Goal: Task Accomplishment & Management: Complete application form

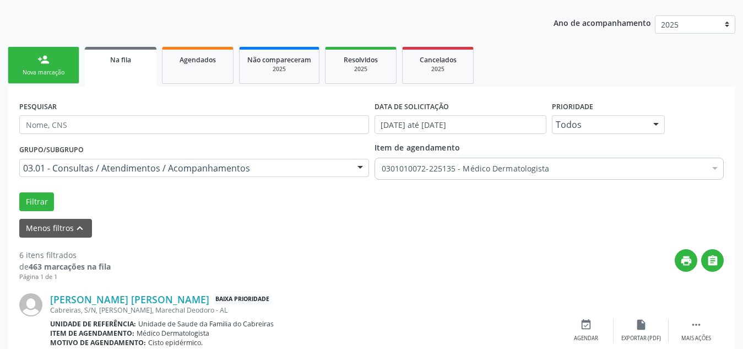
scroll to position [124, 0]
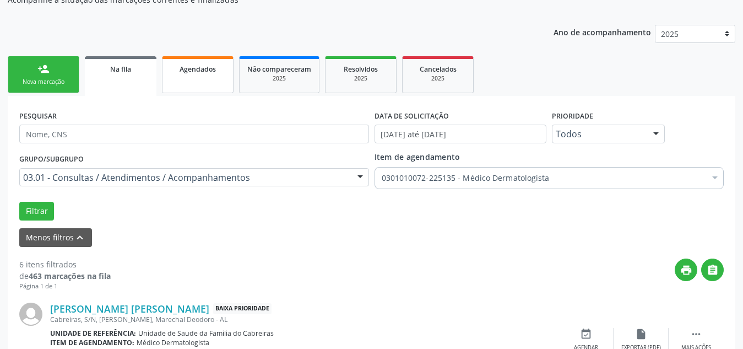
click at [199, 74] on link "Agendados" at bounding box center [198, 74] width 72 height 37
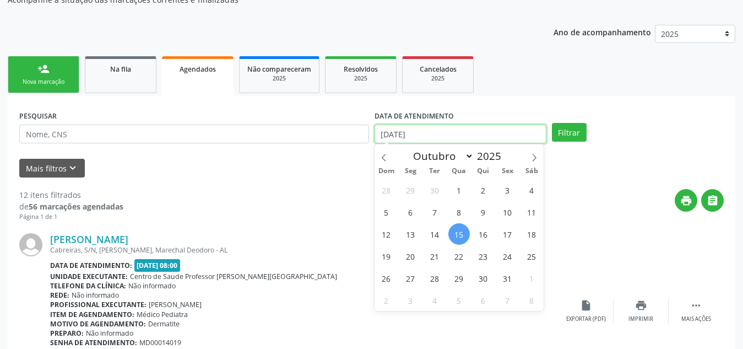
click at [462, 132] on input "[DATE]" at bounding box center [461, 134] width 172 height 19
click at [457, 237] on span "15" at bounding box center [459, 233] width 21 height 21
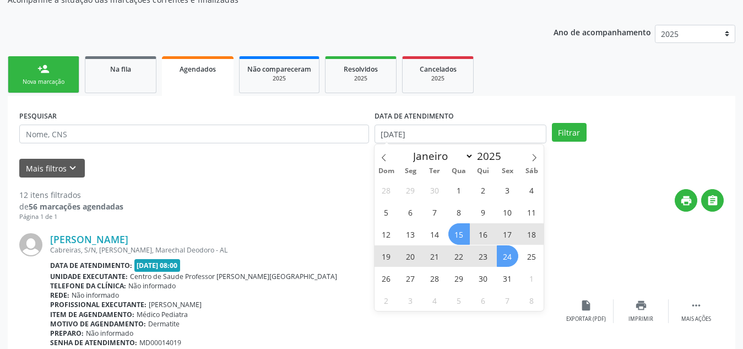
type input "[DATE]"
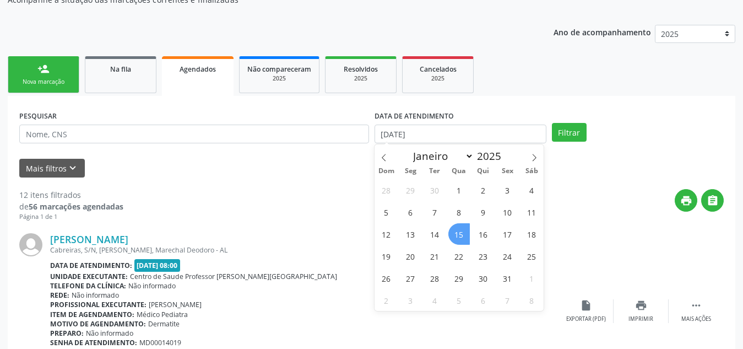
click at [459, 236] on span "15" at bounding box center [459, 233] width 21 height 21
click at [456, 129] on input "[DATE]" at bounding box center [461, 134] width 172 height 19
click at [485, 236] on span "16" at bounding box center [483, 233] width 21 height 21
type input "[DATE]"
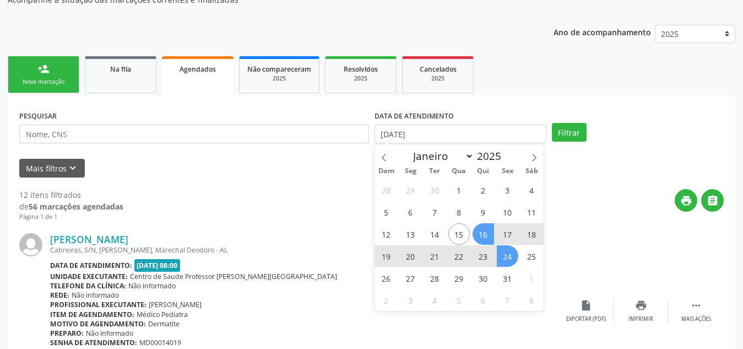
click at [509, 253] on span "24" at bounding box center [507, 255] width 21 height 21
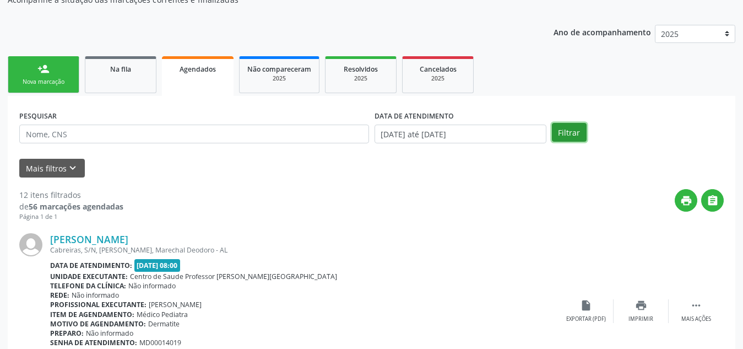
click at [580, 125] on button "Filtrar" at bounding box center [569, 132] width 35 height 19
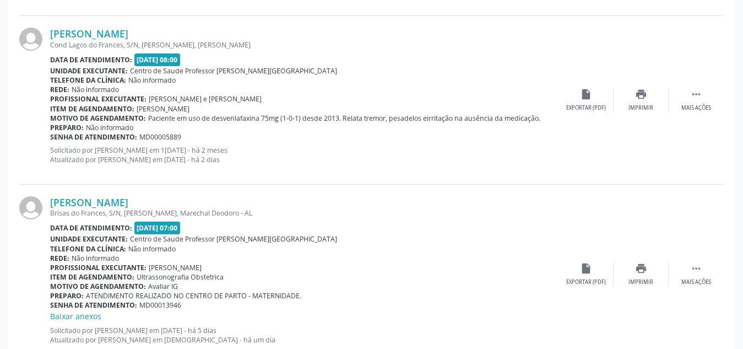
scroll to position [2069, 0]
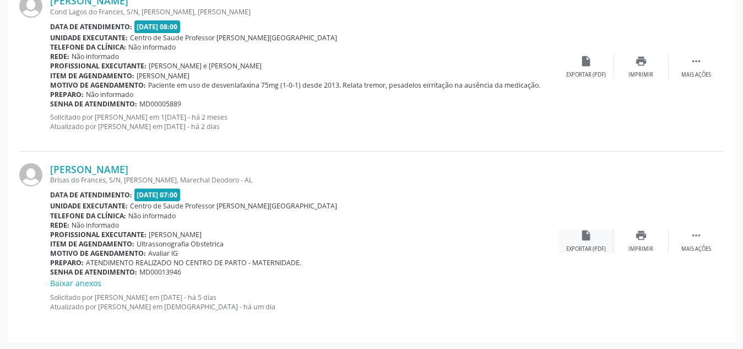
click at [573, 238] on div "insert_drive_file Exportar (PDF)" at bounding box center [586, 241] width 55 height 24
click at [635, 237] on icon "print" at bounding box center [641, 235] width 12 height 12
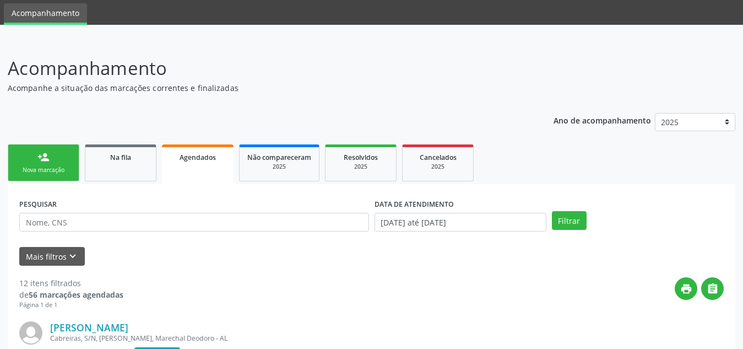
scroll to position [0, 0]
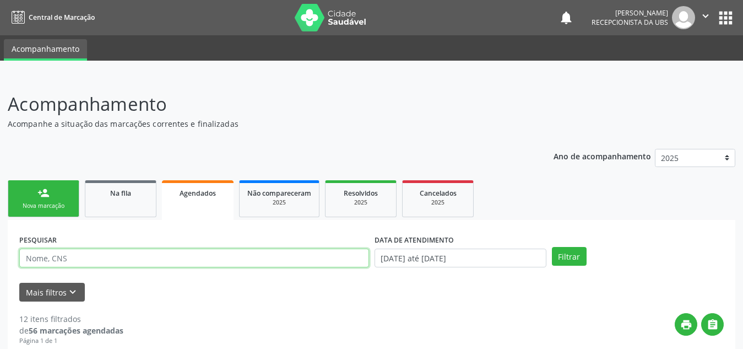
click at [107, 257] on input "text" at bounding box center [194, 258] width 350 height 19
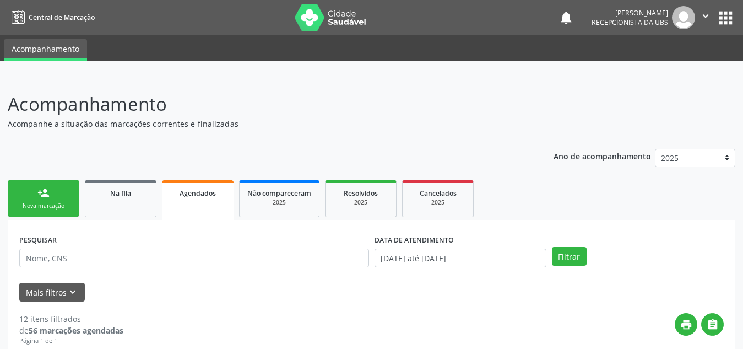
click at [128, 207] on link "Na fila" at bounding box center [121, 198] width 72 height 37
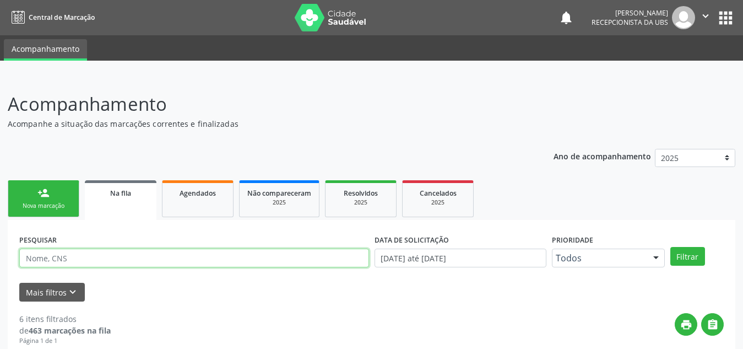
click at [124, 259] on input "text" at bounding box center [194, 258] width 350 height 19
type input "[PERSON_NAME]"
click at [671, 247] on button "Filtrar" at bounding box center [688, 256] width 35 height 19
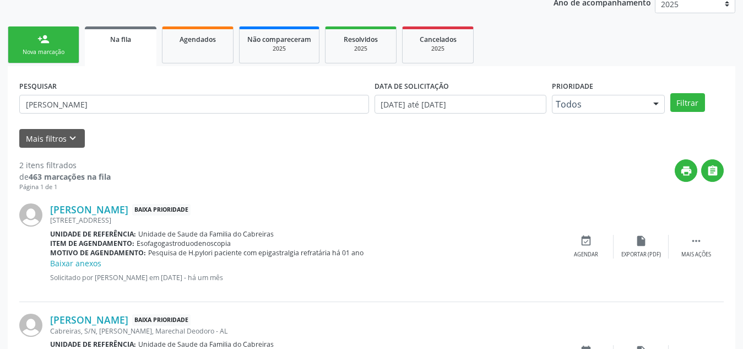
scroll to position [153, 0]
click at [60, 48] on div "Nova marcação" at bounding box center [43, 52] width 55 height 8
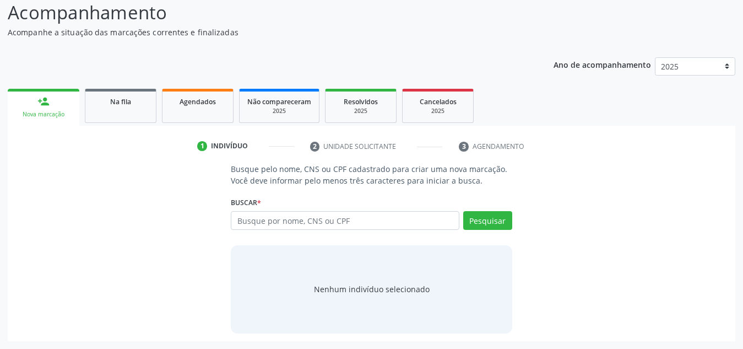
scroll to position [91, 0]
click at [259, 217] on input "text" at bounding box center [345, 220] width 229 height 19
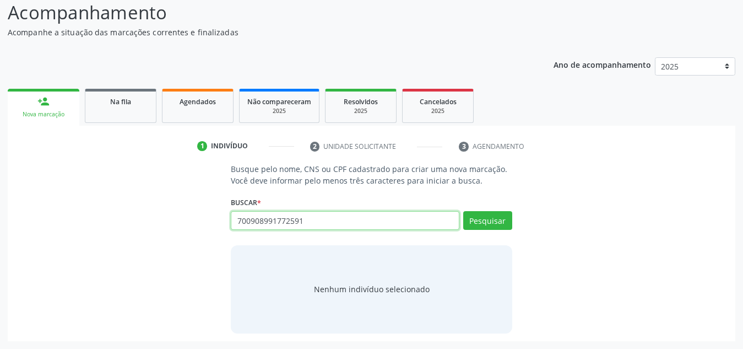
type input "700908991772591"
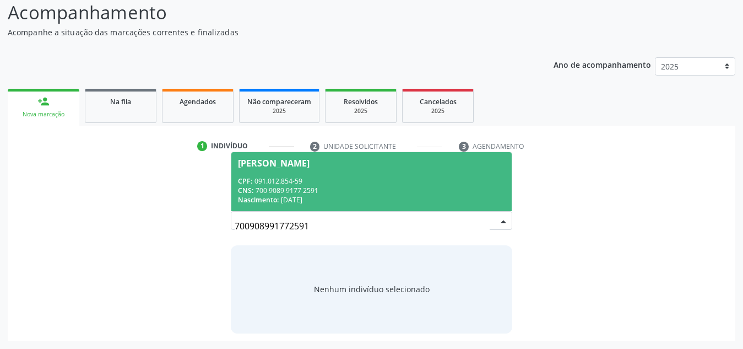
click at [355, 179] on div "CPF: 091.012.854-59" at bounding box center [371, 180] width 267 height 9
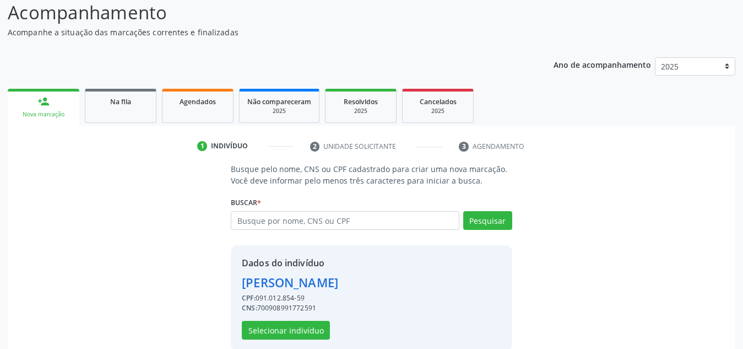
scroll to position [109, 0]
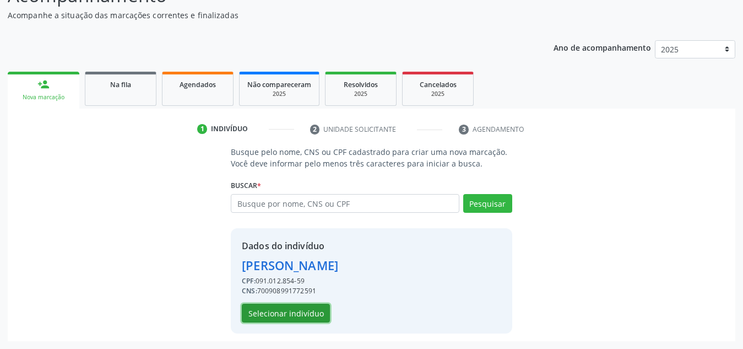
click at [290, 307] on button "Selecionar indivíduo" at bounding box center [286, 313] width 88 height 19
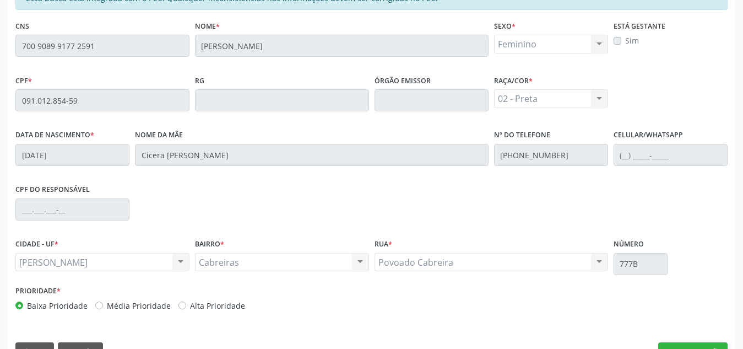
scroll to position [296, 0]
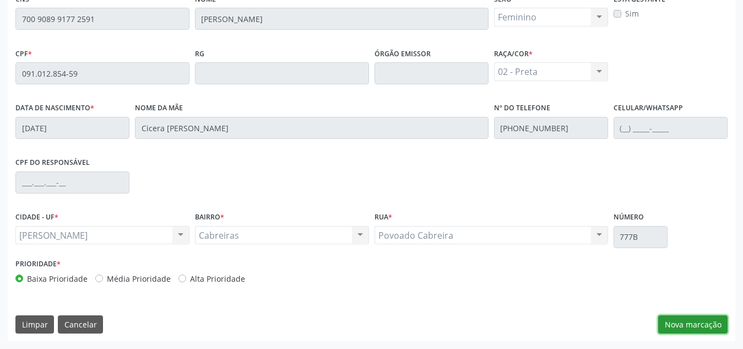
click at [688, 319] on button "Nova marcação" at bounding box center [693, 324] width 69 height 19
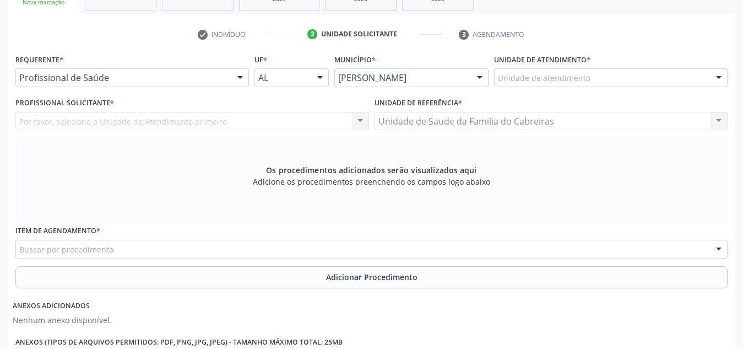
scroll to position [203, 0]
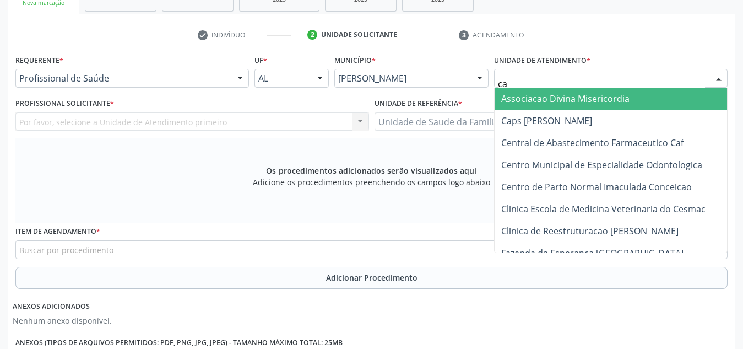
type input "cab"
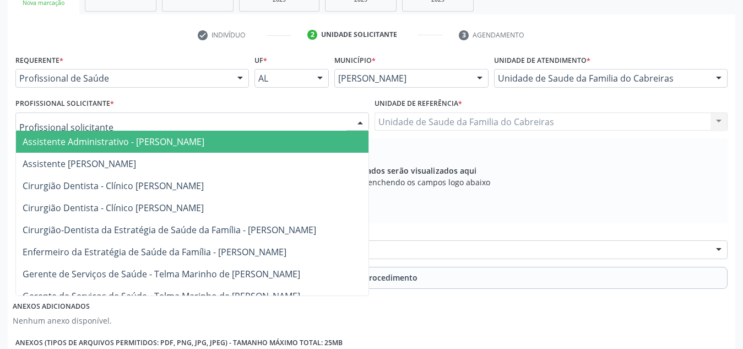
click at [307, 122] on div at bounding box center [192, 121] width 354 height 19
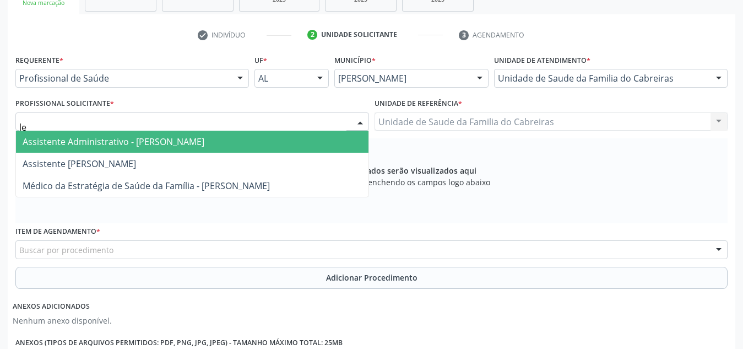
type input "let"
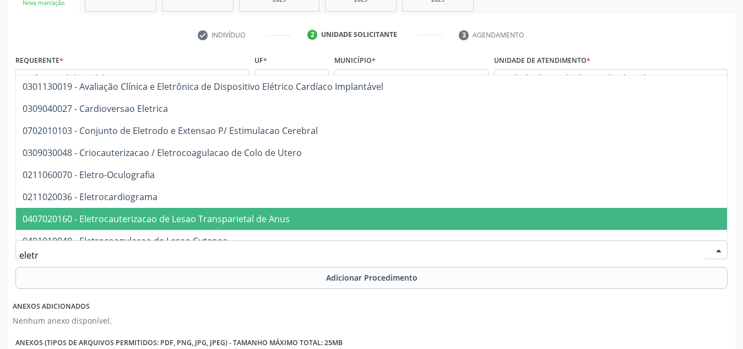
click at [258, 212] on span "0407020160 - Eletrocauterizacao de Lesao Transparietal de Anus" at bounding box center [409, 219] width 787 height 22
type input "eletr"
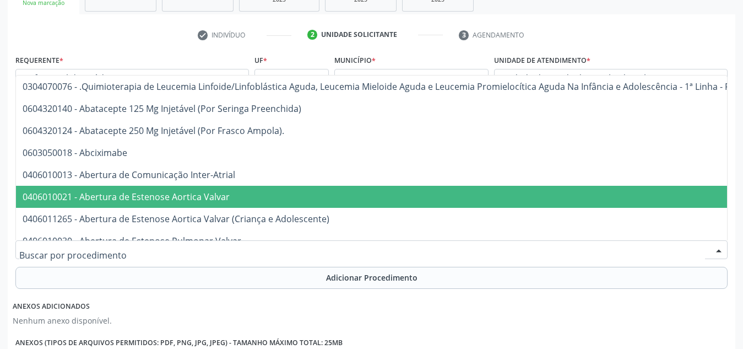
click at [268, 242] on div at bounding box center [371, 249] width 713 height 19
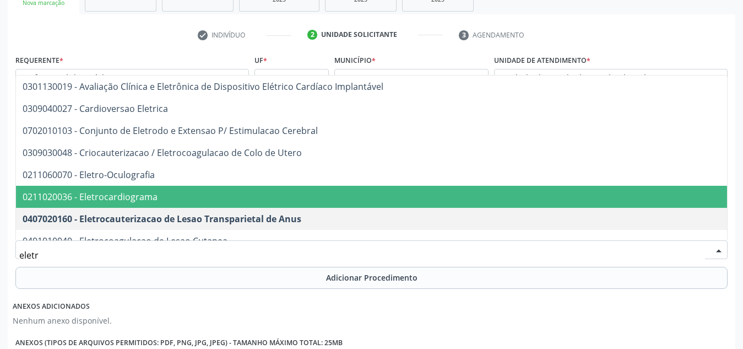
type input "eletro"
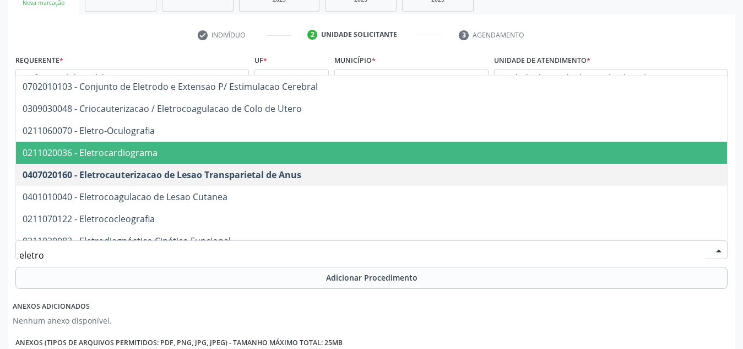
click at [207, 160] on span "0211020036 - Eletrocardiograma" at bounding box center [409, 153] width 787 height 22
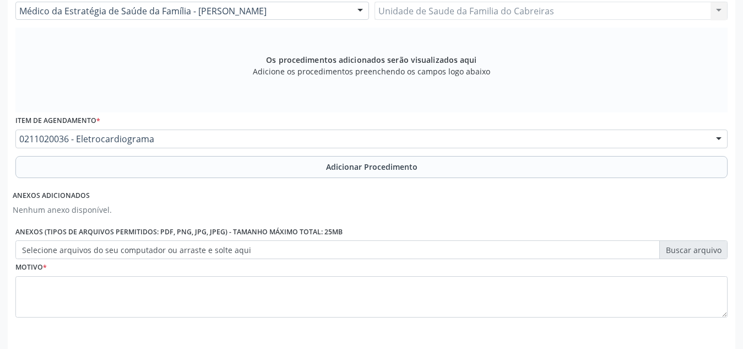
scroll to position [317, 0]
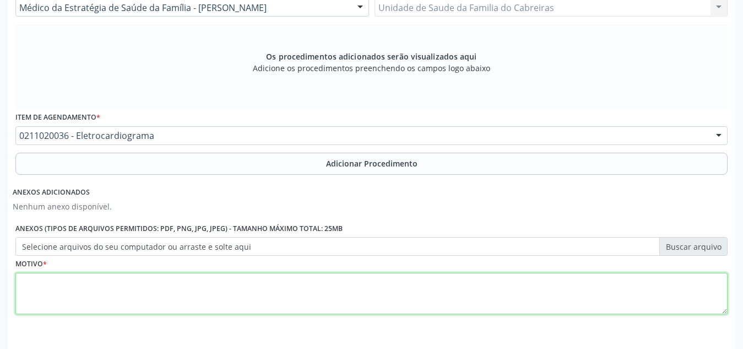
click at [125, 296] on textarea at bounding box center [371, 294] width 713 height 42
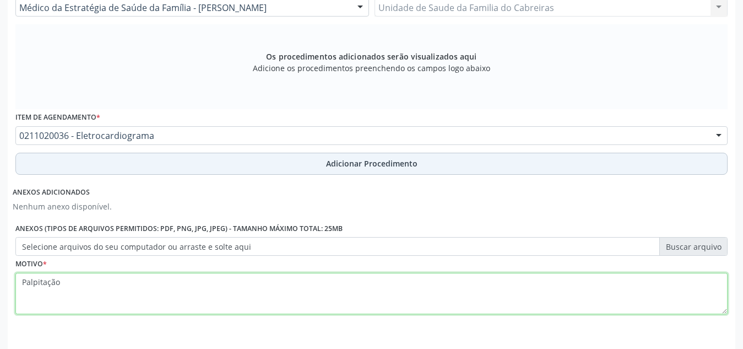
type textarea "Palpitação"
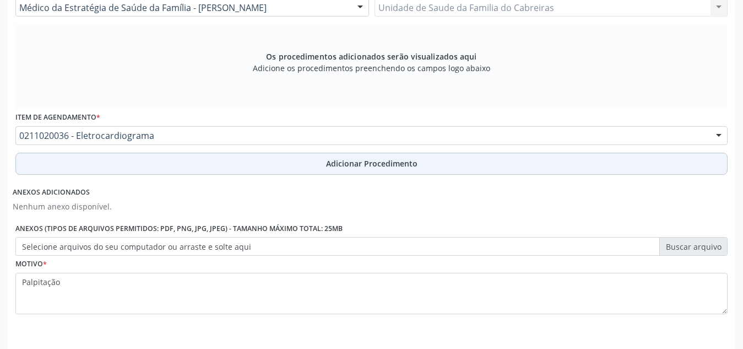
click at [428, 170] on button "Adicionar Procedimento" at bounding box center [371, 164] width 713 height 22
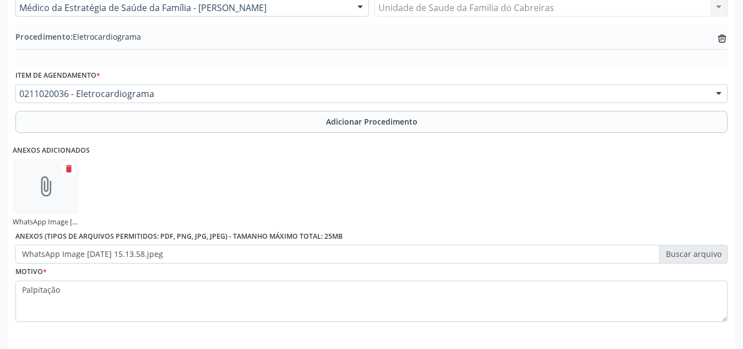
scroll to position [363, 0]
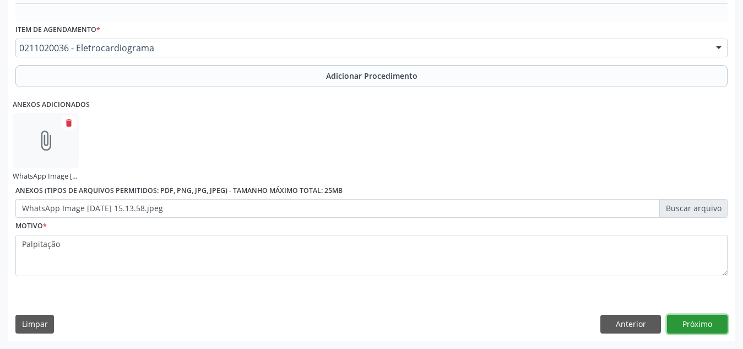
click at [675, 321] on button "Próximo" at bounding box center [697, 324] width 61 height 19
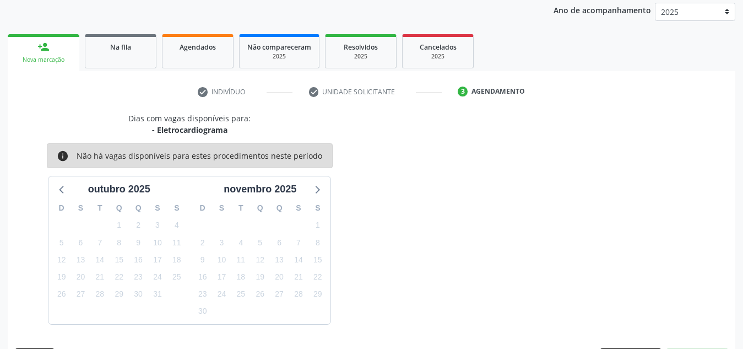
scroll to position [179, 0]
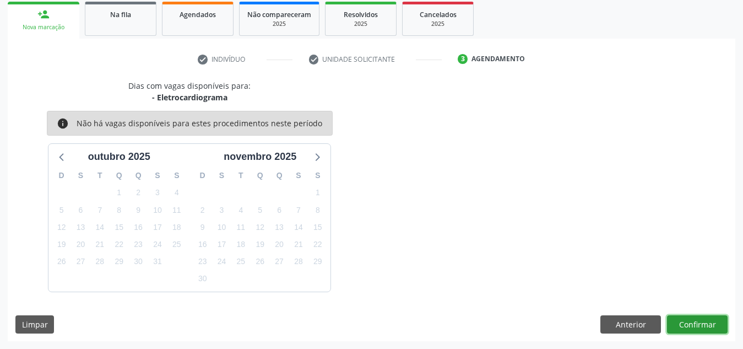
click at [675, 321] on button "Confirmar" at bounding box center [697, 324] width 61 height 19
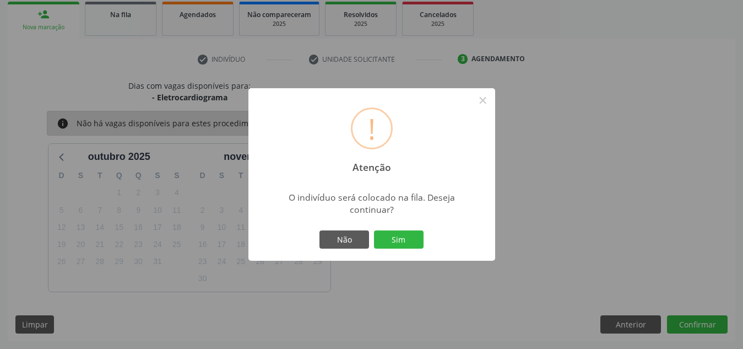
click at [374, 230] on button "Sim" at bounding box center [399, 239] width 50 height 19
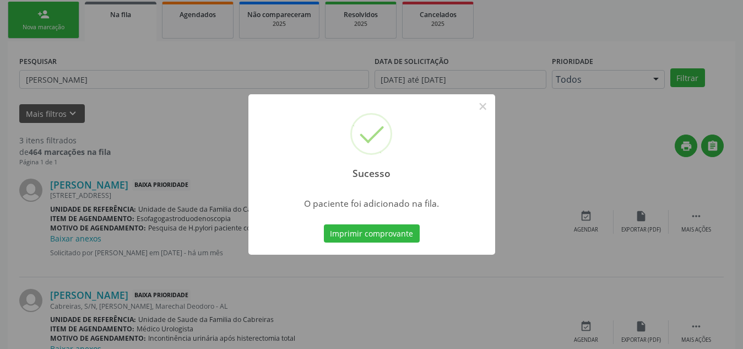
scroll to position [30, 0]
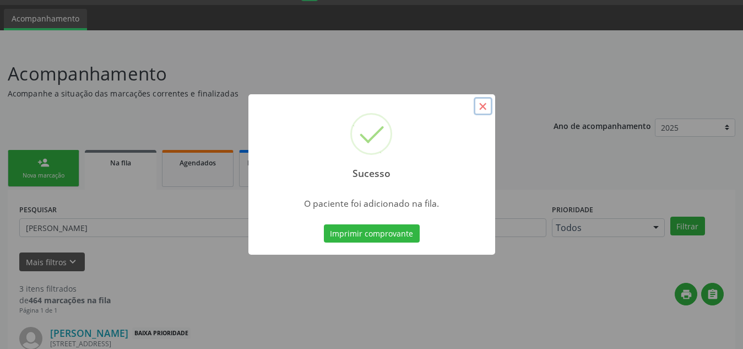
click at [481, 106] on button "×" at bounding box center [483, 106] width 19 height 19
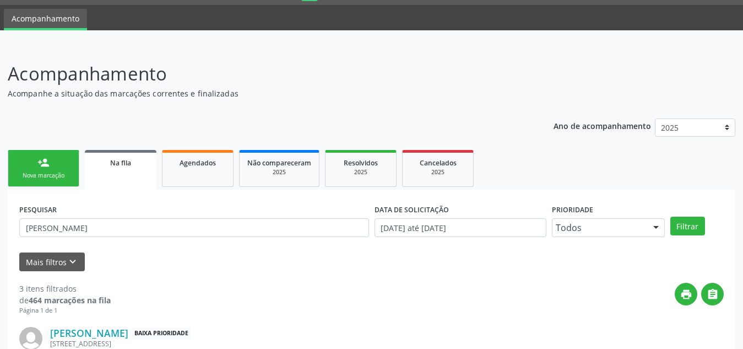
click at [41, 174] on div "Nova marcação" at bounding box center [43, 175] width 55 height 8
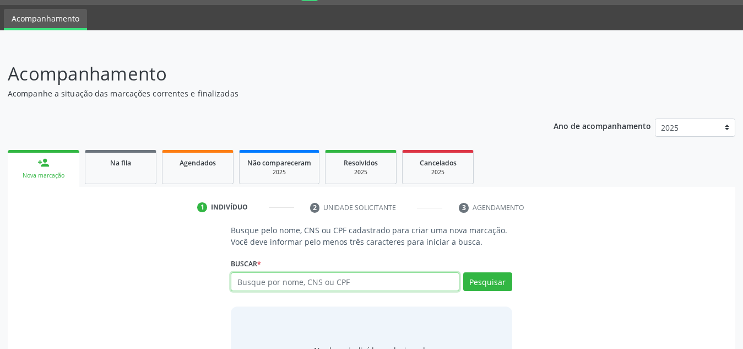
click at [292, 285] on input "text" at bounding box center [345, 281] width 229 height 19
type input "706708542720013"
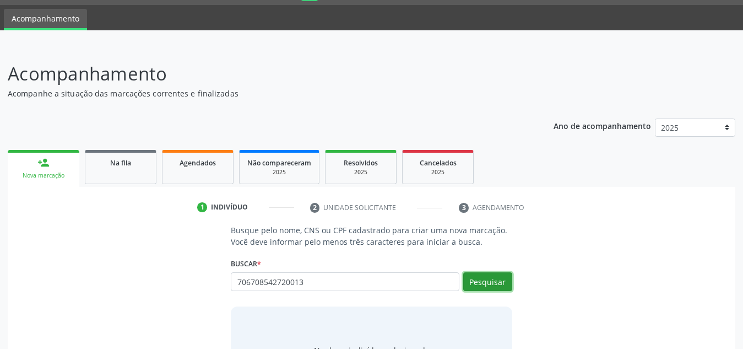
click at [489, 284] on button "Pesquisar" at bounding box center [487, 281] width 49 height 19
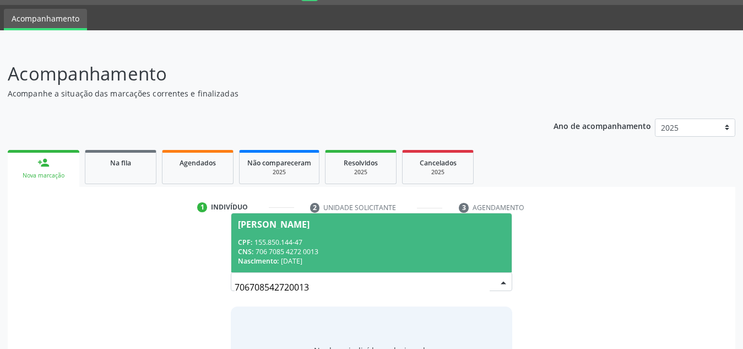
click at [412, 223] on div "[PERSON_NAME]" at bounding box center [371, 224] width 267 height 9
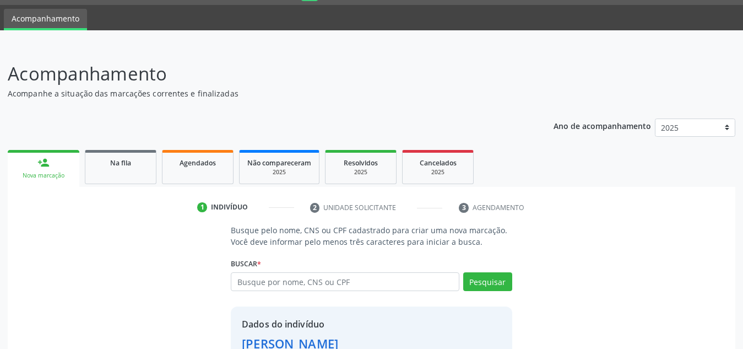
scroll to position [109, 0]
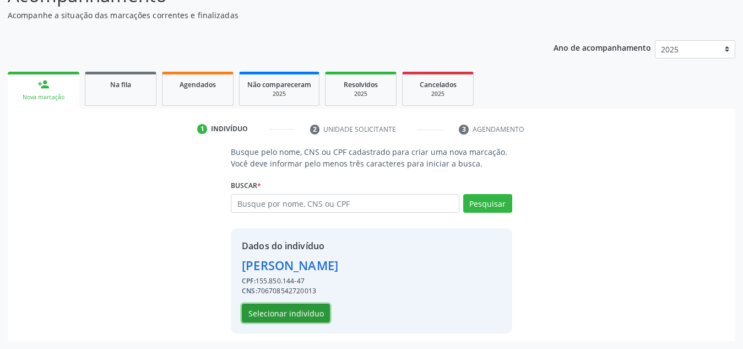
click at [295, 314] on button "Selecionar indivíduo" at bounding box center [286, 313] width 88 height 19
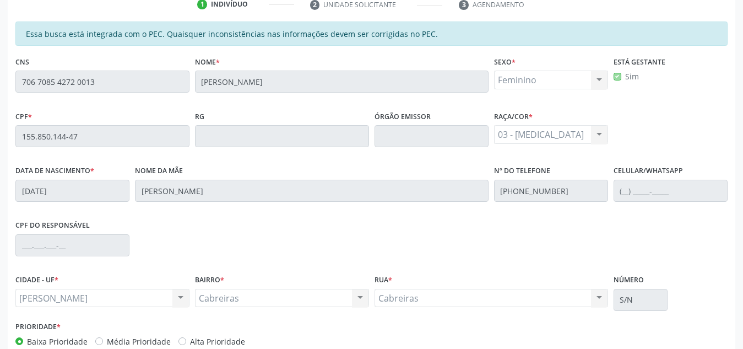
scroll to position [296, 0]
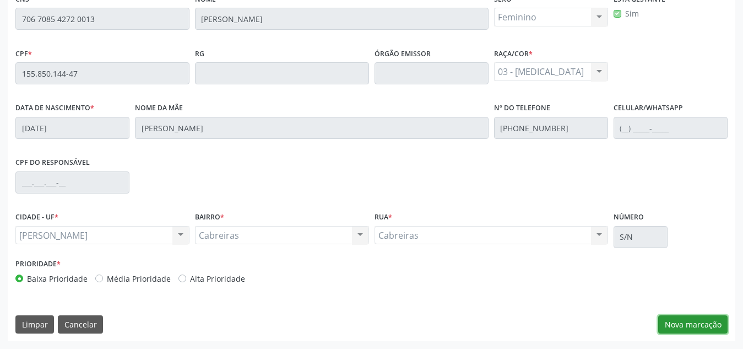
click at [671, 323] on button "Nova marcação" at bounding box center [693, 324] width 69 height 19
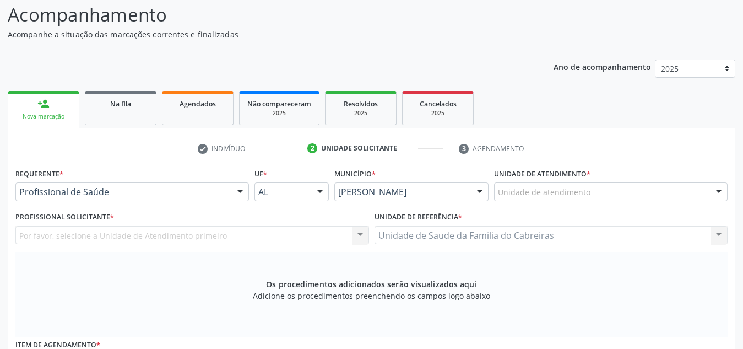
scroll to position [86, 0]
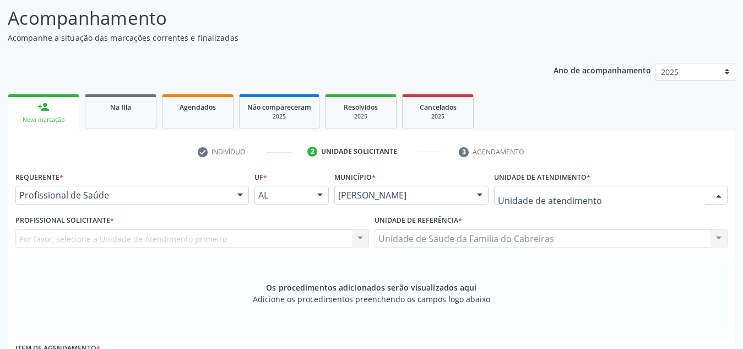
click at [618, 190] on div at bounding box center [611, 195] width 234 height 19
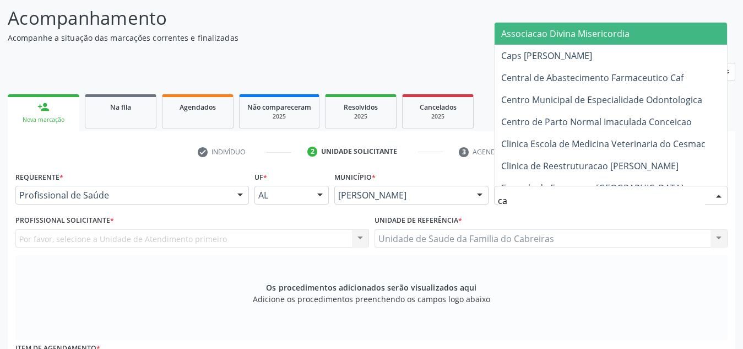
type input "cab"
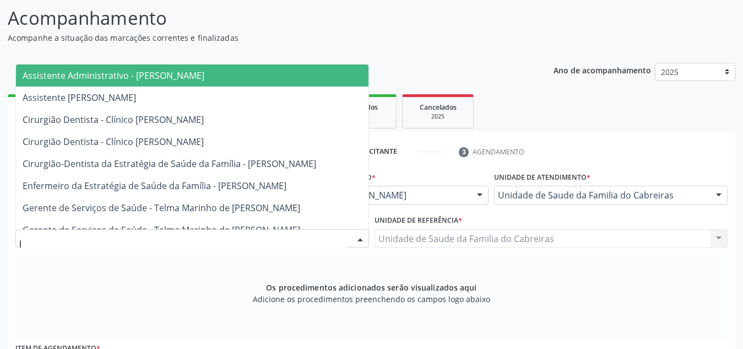
type input "le"
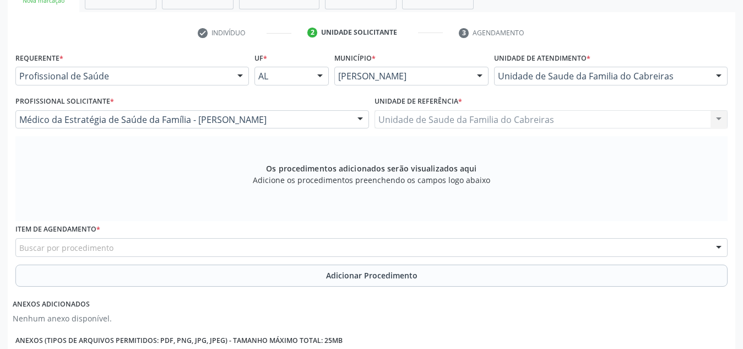
scroll to position [206, 0]
click at [539, 255] on div "Buscar por procedimento" at bounding box center [371, 247] width 713 height 19
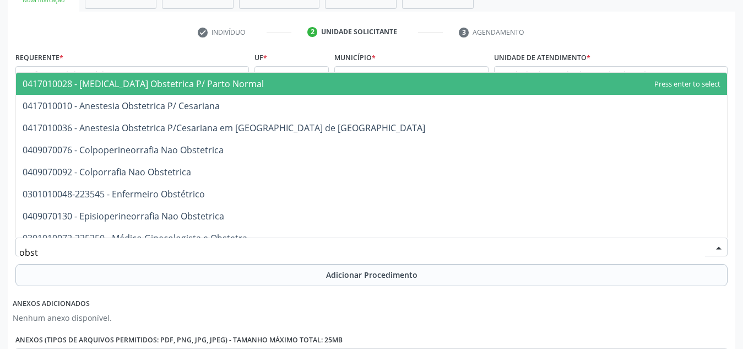
type input "obste"
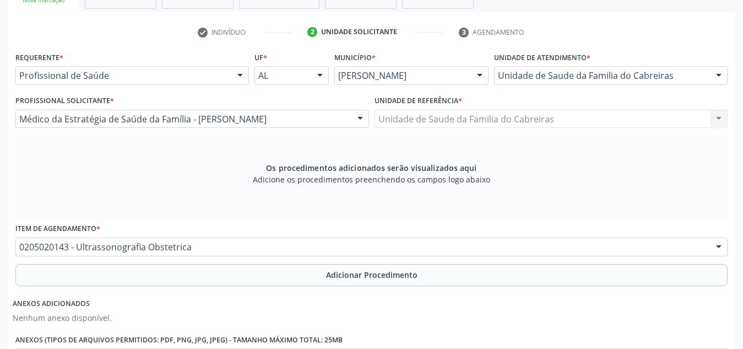
scroll to position [0, 0]
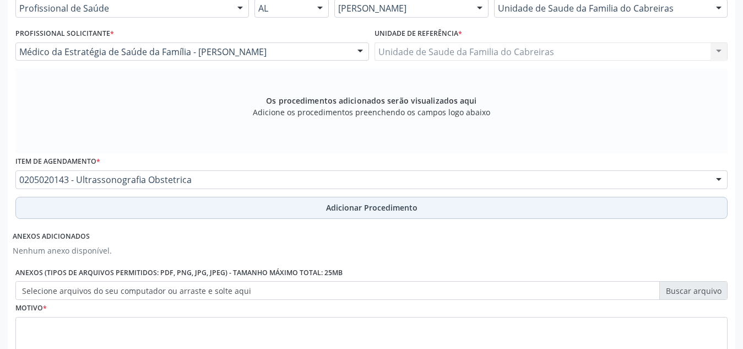
click at [368, 208] on span "Adicionar Procedimento" at bounding box center [371, 208] width 91 height 12
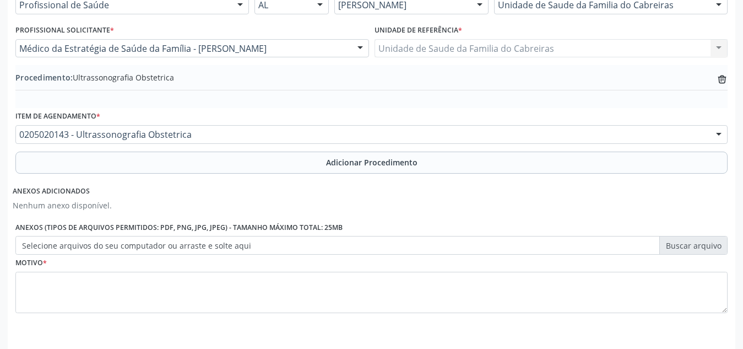
scroll to position [313, 0]
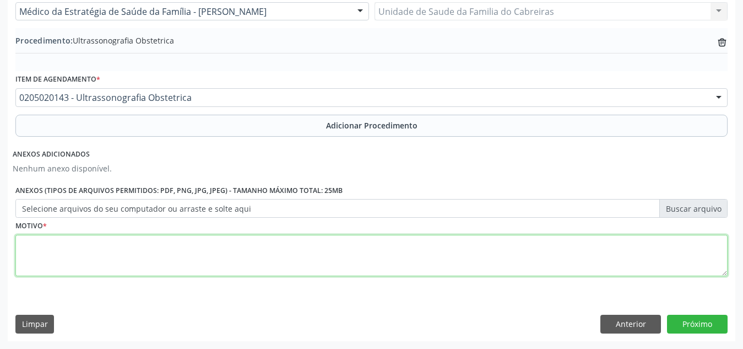
click at [338, 251] on textarea at bounding box center [371, 256] width 713 height 42
type textarea "Pré-[DATE]"
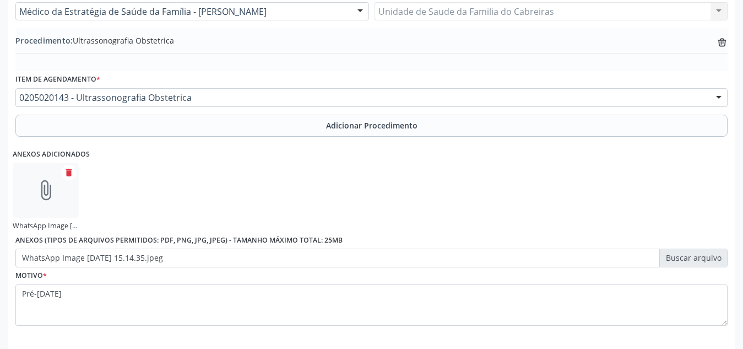
scroll to position [363, 0]
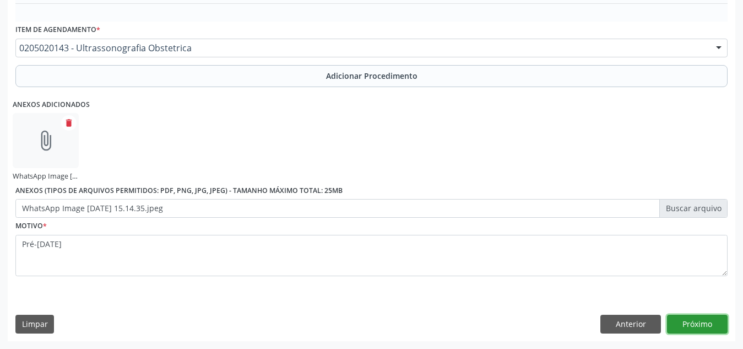
click at [677, 326] on button "Próximo" at bounding box center [697, 324] width 61 height 19
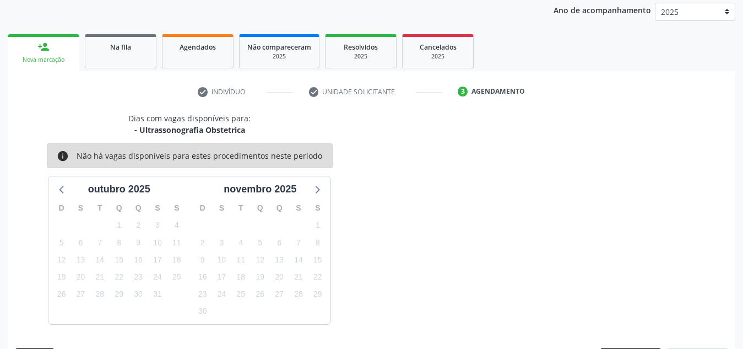
scroll to position [179, 0]
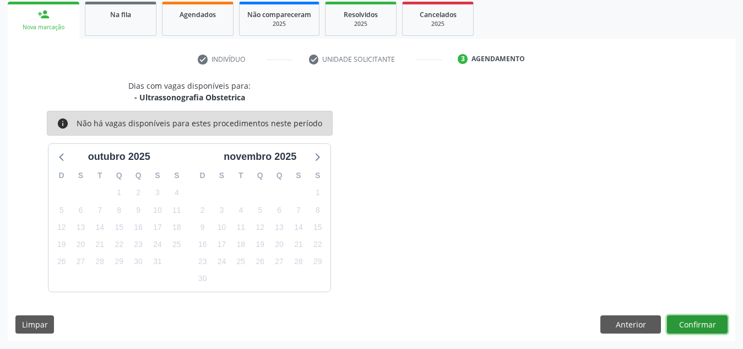
click at [677, 326] on button "Confirmar" at bounding box center [697, 324] width 61 height 19
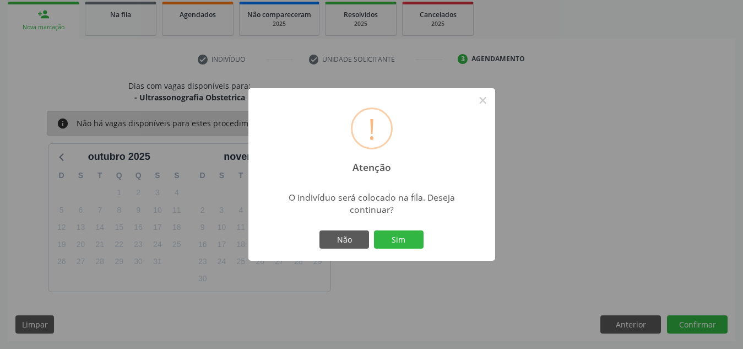
click at [374, 230] on button "Sim" at bounding box center [399, 239] width 50 height 19
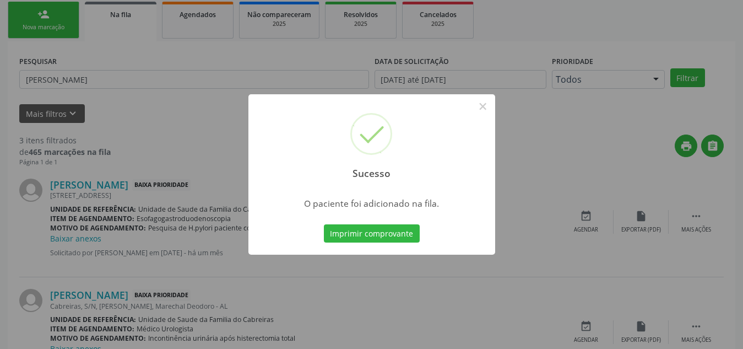
scroll to position [30, 0]
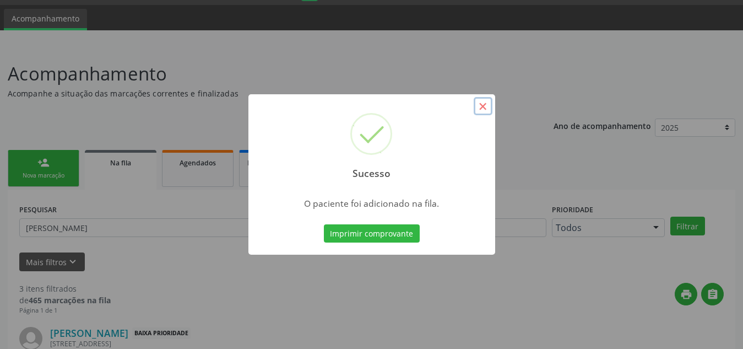
click at [484, 106] on button "×" at bounding box center [483, 106] width 19 height 19
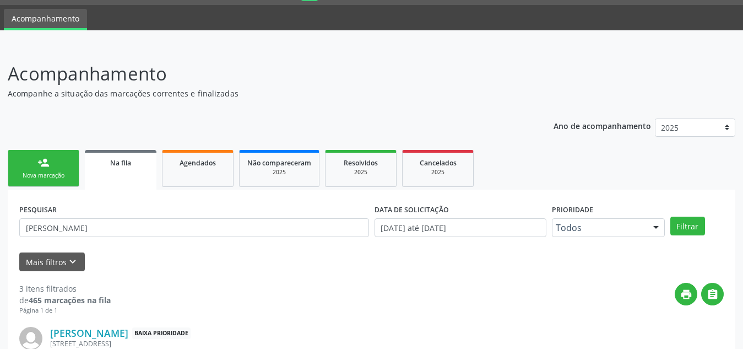
click at [35, 180] on div "Nova marcação" at bounding box center [43, 175] width 55 height 8
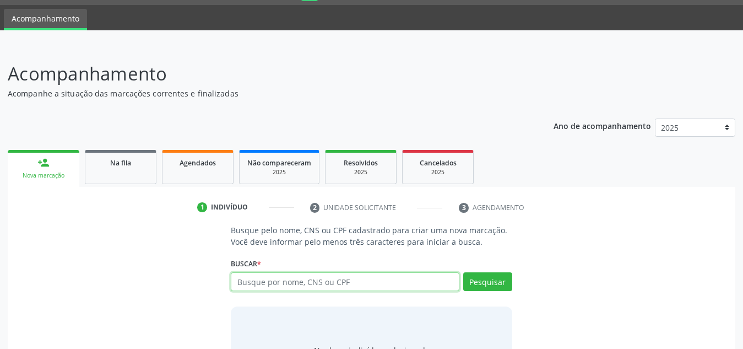
click at [263, 285] on input "text" at bounding box center [345, 281] width 229 height 19
type input "7"
type input "46976515453"
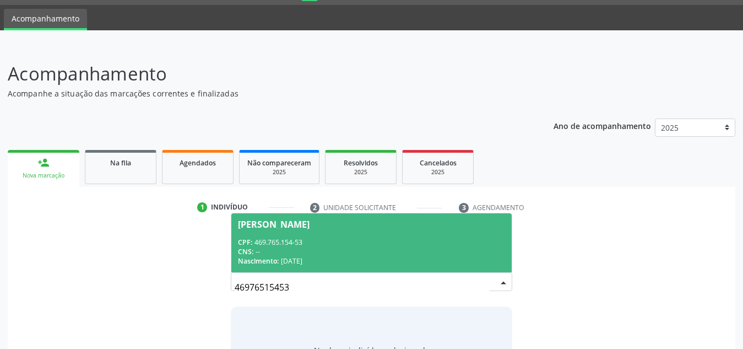
click at [294, 233] on span "[PERSON_NAME] CPF: 469.765.154-53 CNS: -- Nascimento: 2[DATE]" at bounding box center [371, 242] width 280 height 59
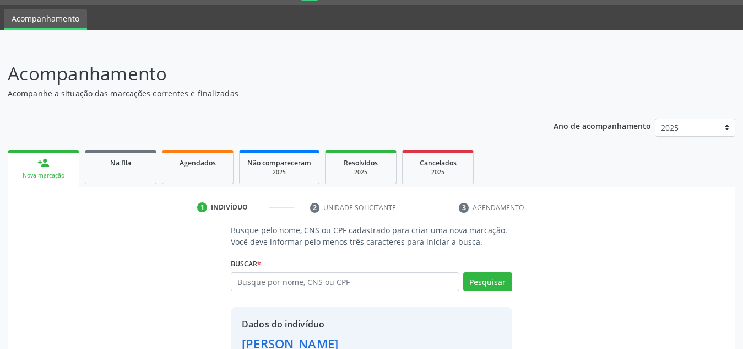
scroll to position [109, 0]
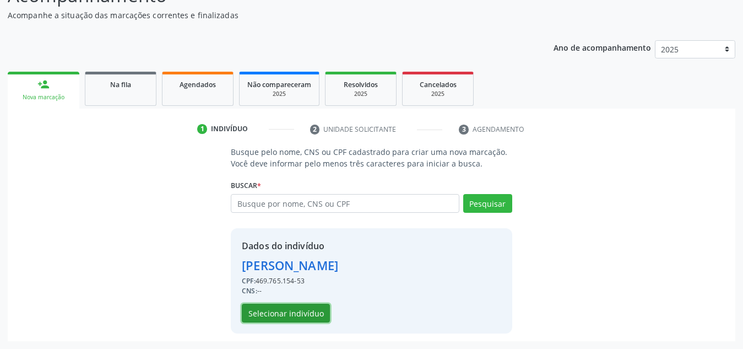
click at [295, 307] on button "Selecionar indivíduo" at bounding box center [286, 313] width 88 height 19
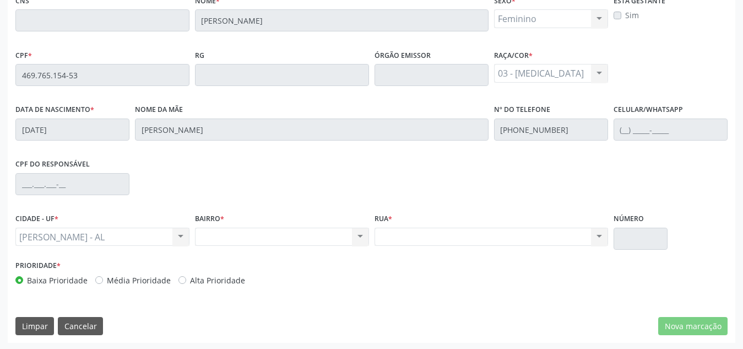
scroll to position [296, 0]
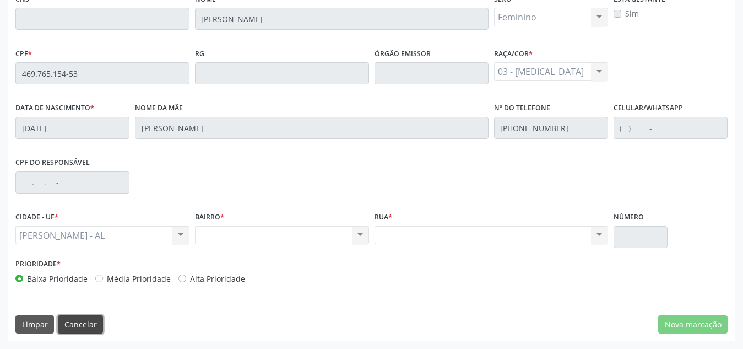
click at [74, 322] on button "Cancelar" at bounding box center [80, 324] width 45 height 19
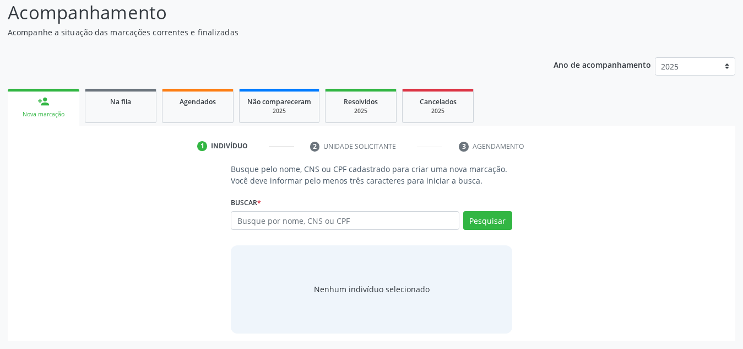
scroll to position [91, 0]
click at [285, 219] on input "text" at bounding box center [345, 220] width 229 height 19
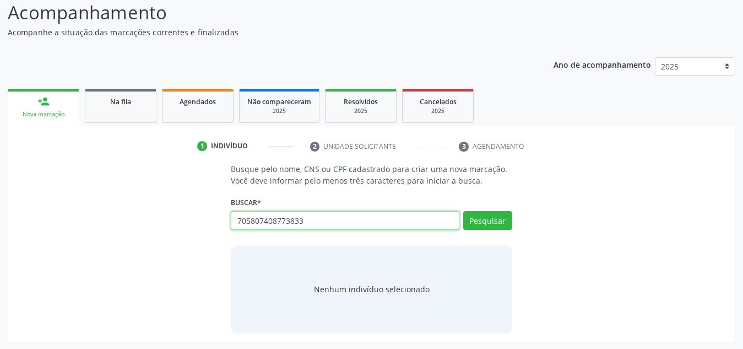
type input "705807408773833"
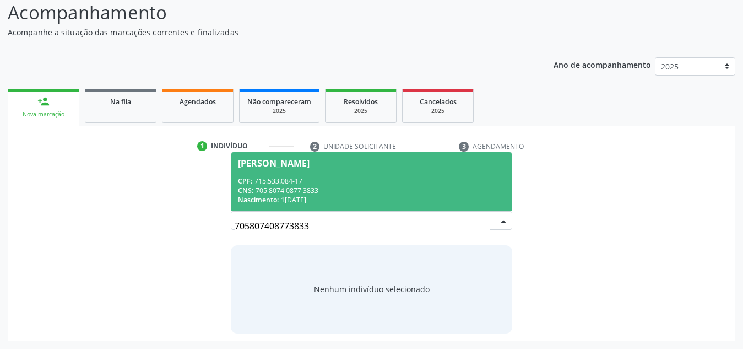
click at [279, 201] on span "Nascimento:" at bounding box center [258, 199] width 41 height 9
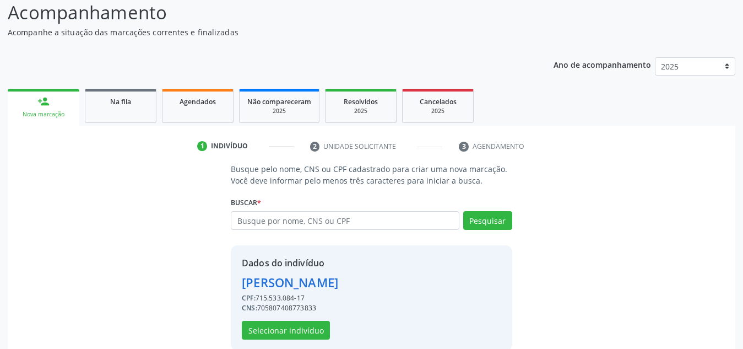
scroll to position [109, 0]
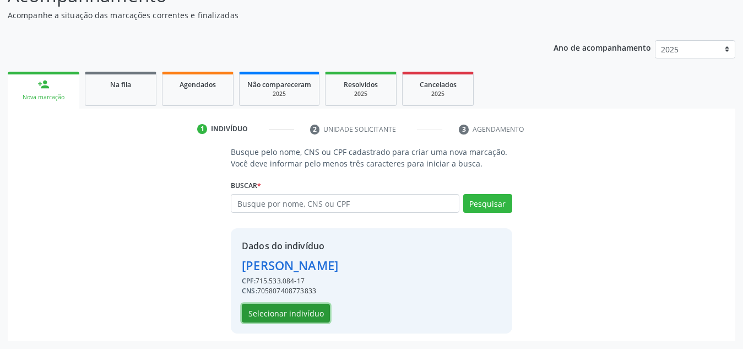
click at [293, 310] on button "Selecionar indivíduo" at bounding box center [286, 313] width 88 height 19
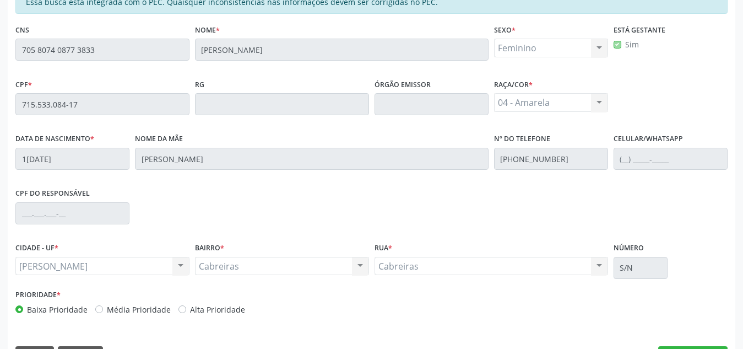
scroll to position [296, 0]
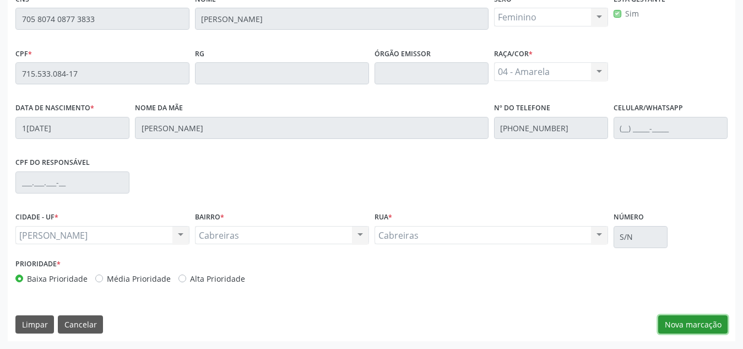
click at [677, 323] on button "Nova marcação" at bounding box center [693, 324] width 69 height 19
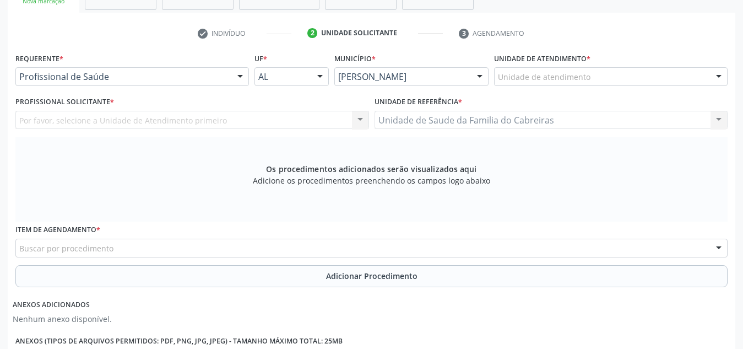
scroll to position [198, 0]
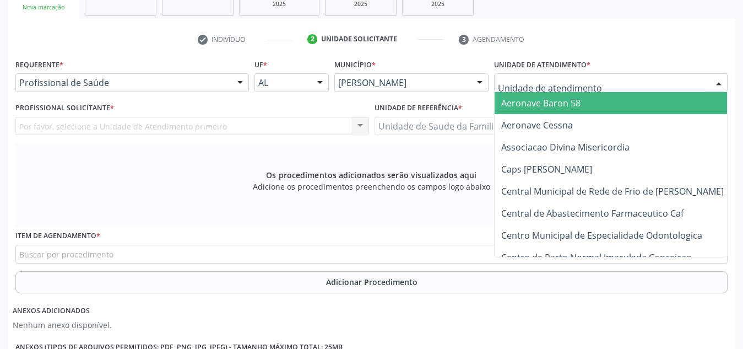
click at [657, 79] on div at bounding box center [611, 82] width 234 height 19
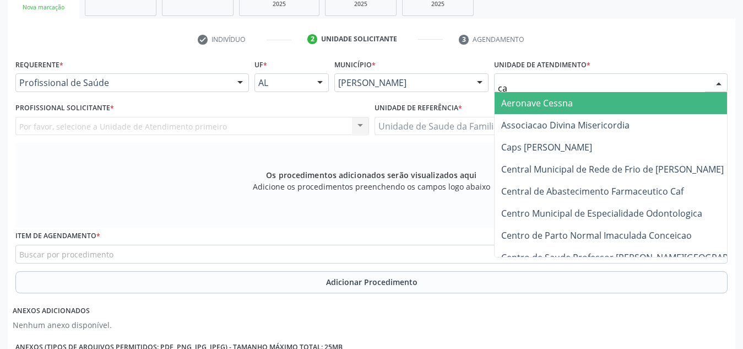
type input "cab"
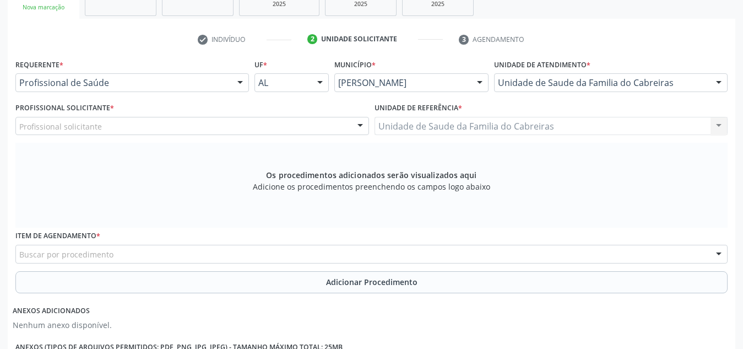
click at [387, 31] on link "2 Unidade solicitante" at bounding box center [375, 39] width 151 height 18
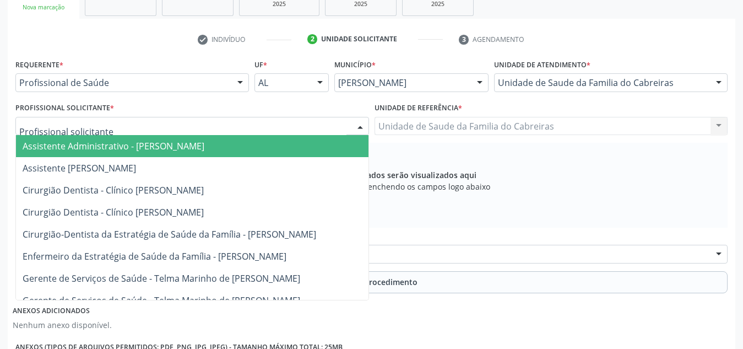
click at [187, 131] on div at bounding box center [192, 126] width 354 height 19
type input "let"
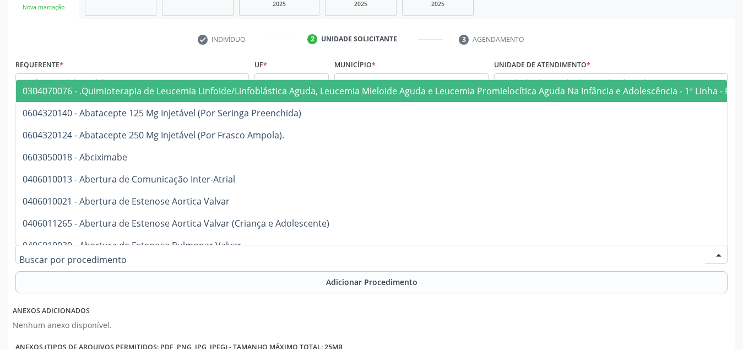
click at [174, 247] on div at bounding box center [371, 254] width 713 height 19
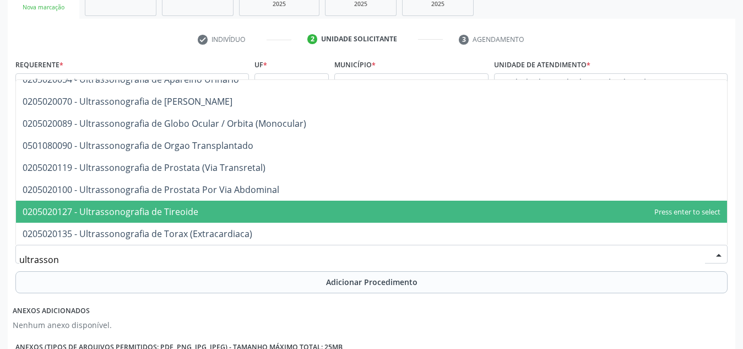
scroll to position [294, 0]
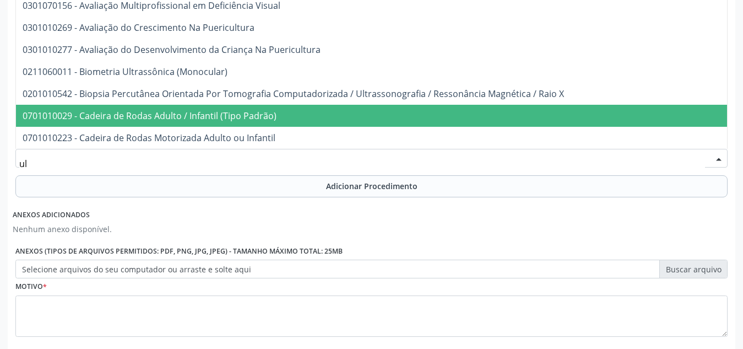
type input "u"
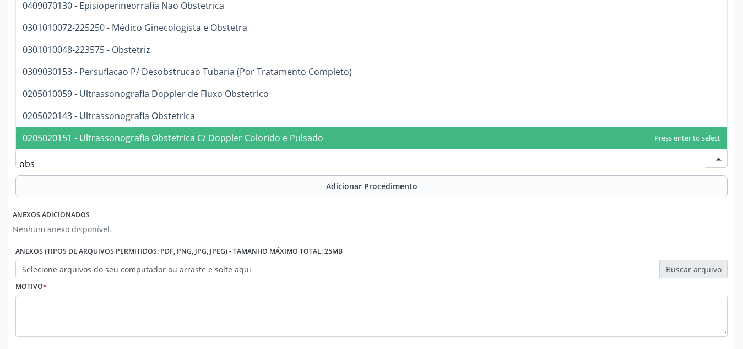
type input "obst"
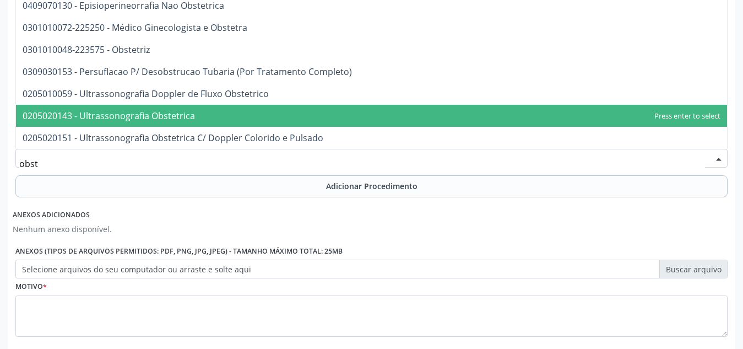
click at [220, 115] on span "0205020143 - Ultrassonografia Obstetrica" at bounding box center [371, 116] width 711 height 22
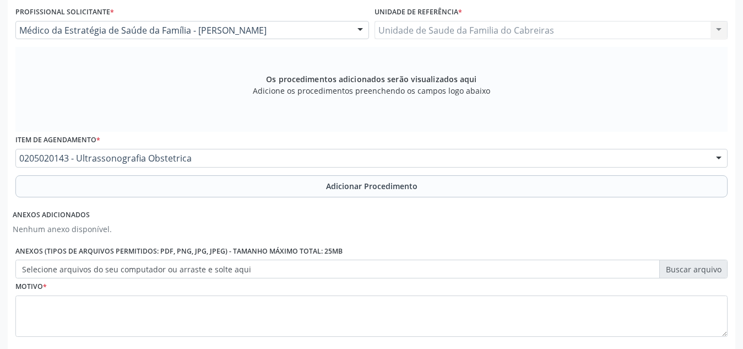
scroll to position [166, 0]
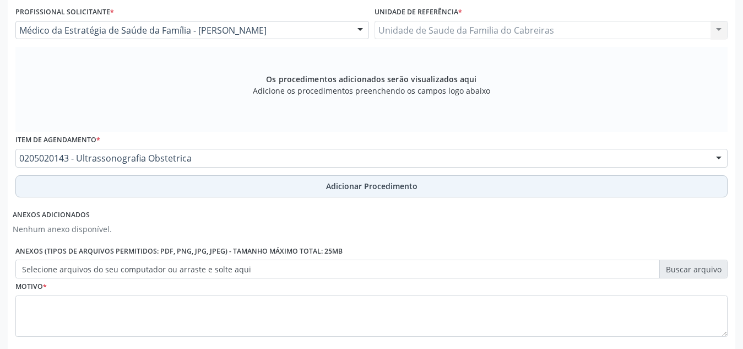
click at [210, 189] on button "Adicionar Procedimento" at bounding box center [371, 186] width 713 height 22
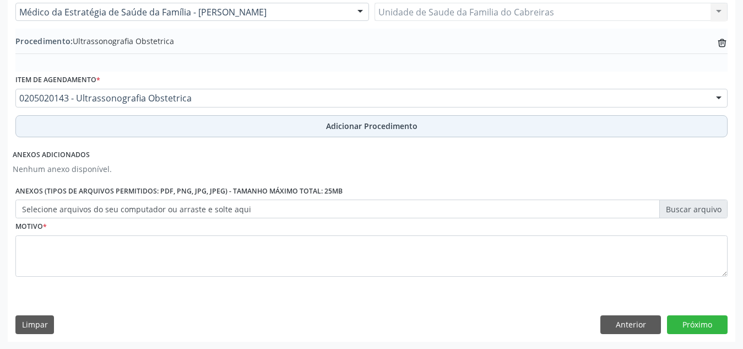
scroll to position [313, 0]
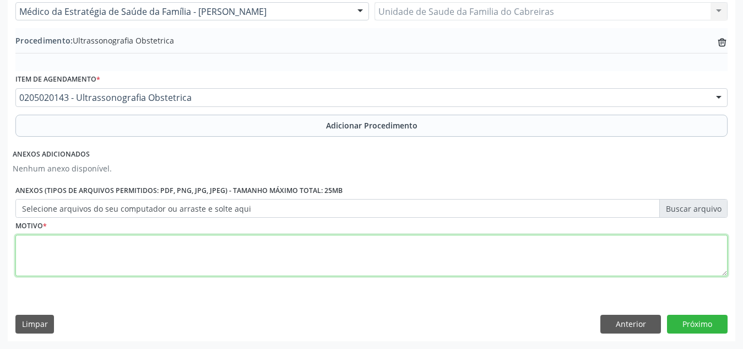
click at [184, 257] on textarea at bounding box center [371, 256] width 713 height 42
type textarea "Avaliar IG de II"
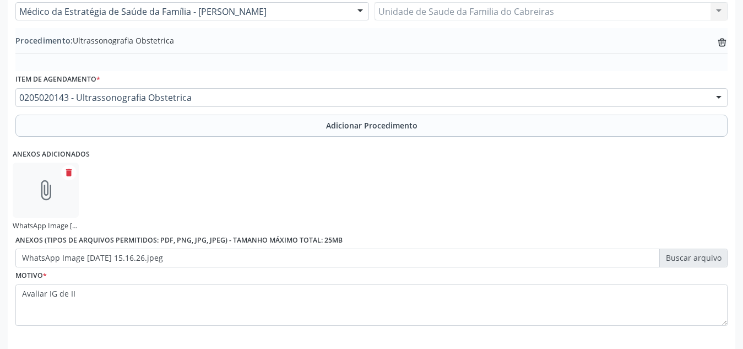
click at [431, 187] on div "Anexos adicionados attach_file WhatsApp Image [DATE] 15.16.26.jpeg delete Anexo…" at bounding box center [372, 204] width 718 height 127
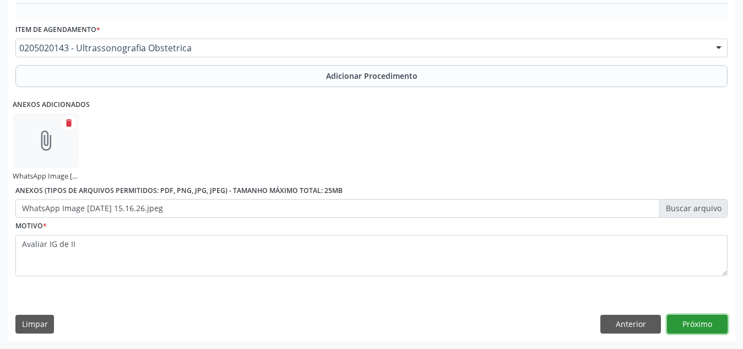
click at [710, 327] on button "Próximo" at bounding box center [697, 324] width 61 height 19
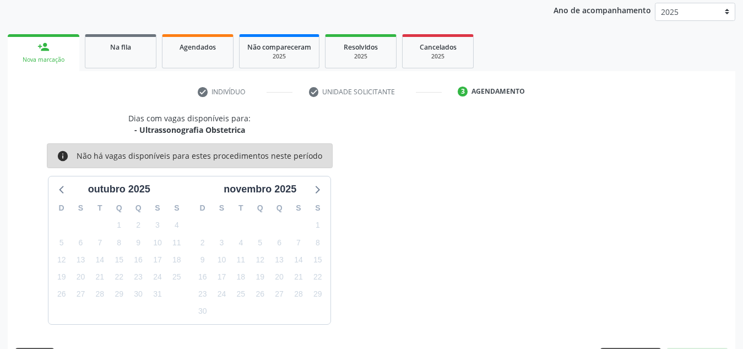
scroll to position [179, 0]
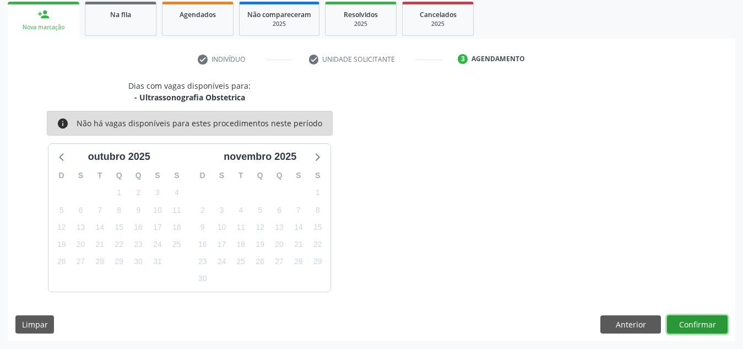
click at [710, 327] on button "Confirmar" at bounding box center [697, 324] width 61 height 19
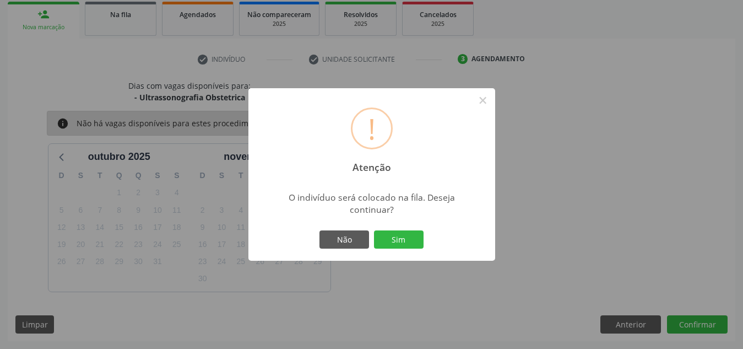
click at [374, 230] on button "Sim" at bounding box center [399, 239] width 50 height 19
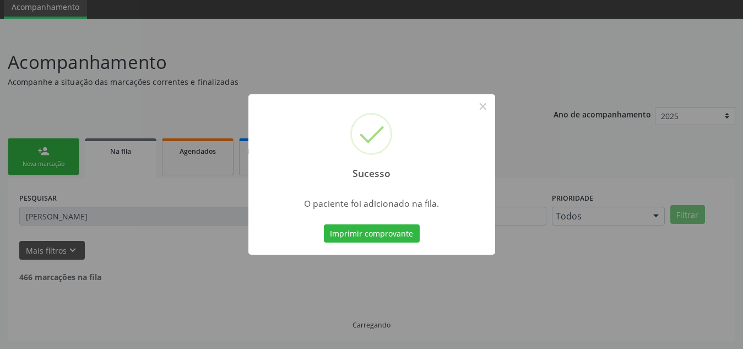
scroll to position [30, 0]
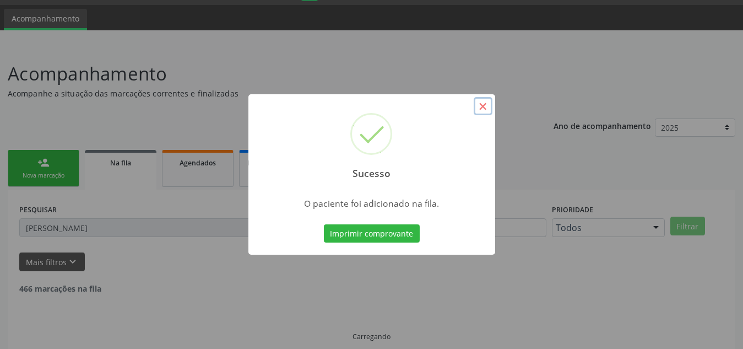
click at [480, 104] on button "×" at bounding box center [483, 106] width 19 height 19
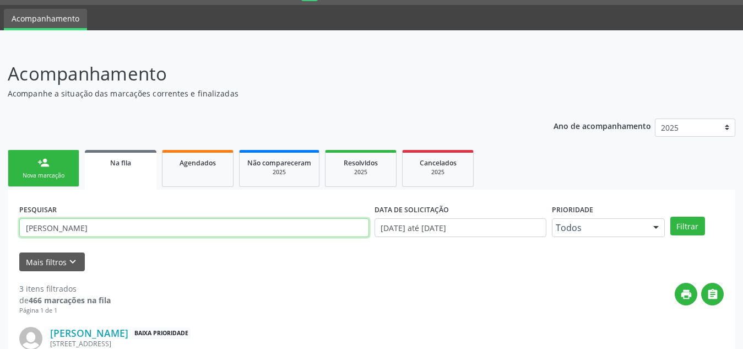
drag, startPoint x: 98, startPoint y: 225, endPoint x: 0, endPoint y: 228, distance: 98.1
click at [0, 228] on div "Acompanhamento Acompanhe a situação das marcações correntes e finalizadas Relat…" at bounding box center [371, 355] width 743 height 619
type input "[PERSON_NAME]"
click at [671, 217] on button "Filtrar" at bounding box center [688, 226] width 35 height 19
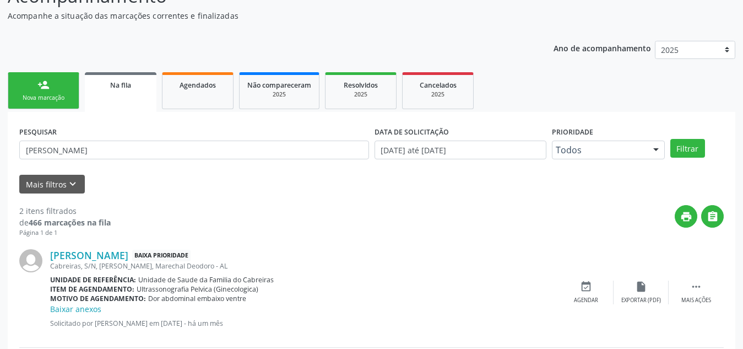
scroll to position [107, 0]
click at [63, 77] on link "person_add Nova marcação" at bounding box center [44, 91] width 72 height 37
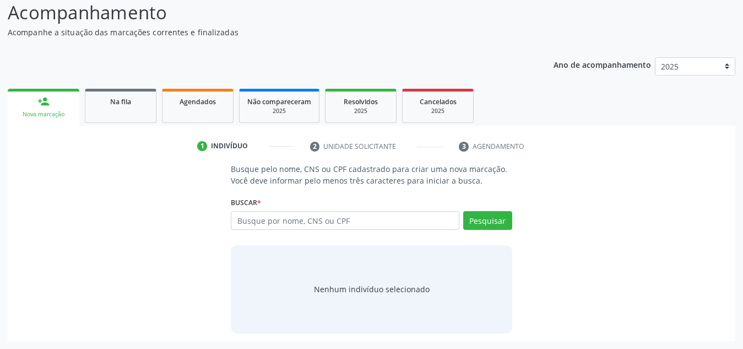
scroll to position [91, 0]
click at [248, 216] on input "text" at bounding box center [345, 220] width 229 height 19
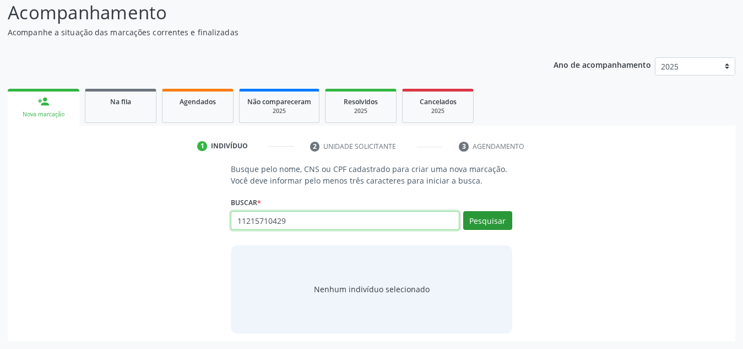
type input "11215710429"
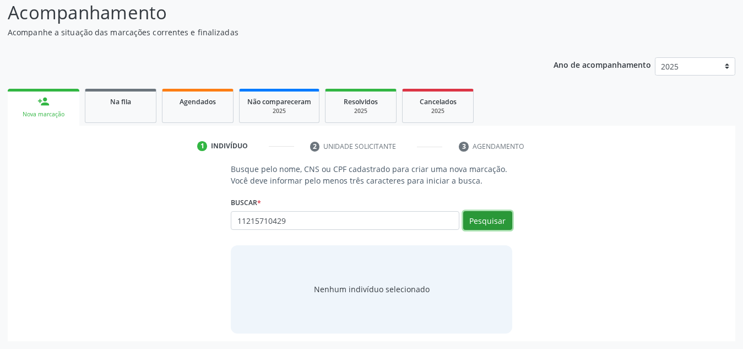
click at [497, 222] on button "Pesquisar" at bounding box center [487, 220] width 49 height 19
type input "11215710429"
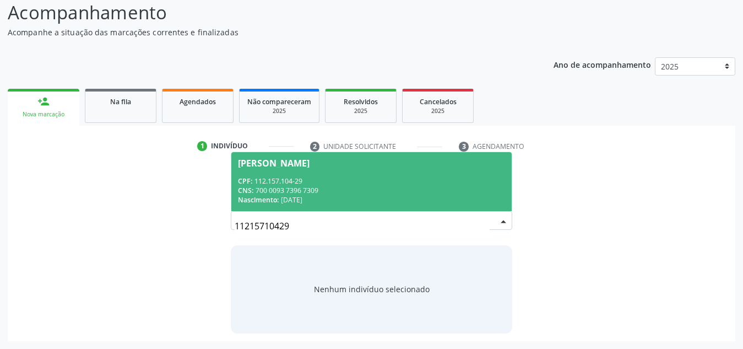
click at [417, 187] on div "CNS: 700 0093 7396 7309" at bounding box center [371, 190] width 267 height 9
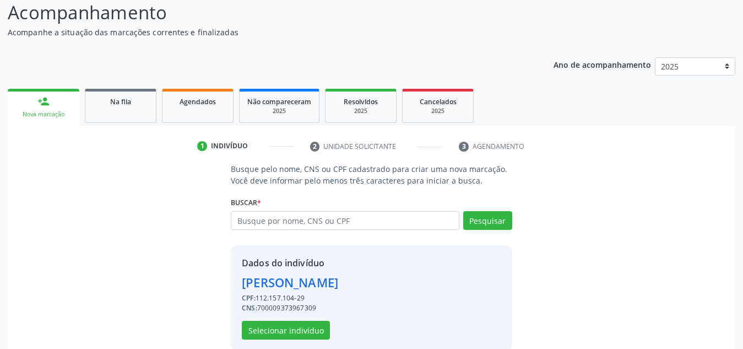
scroll to position [109, 0]
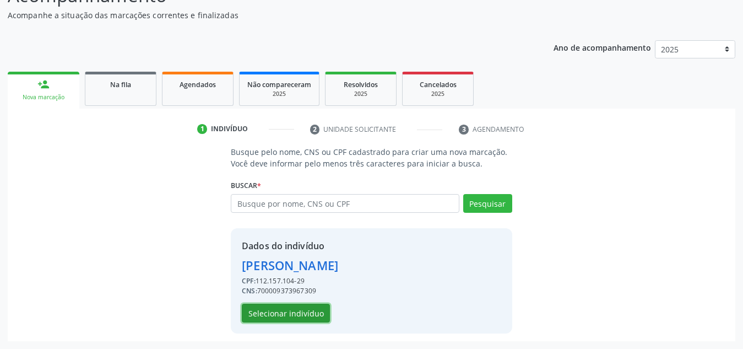
click at [307, 315] on button "Selecionar indivíduo" at bounding box center [286, 313] width 88 height 19
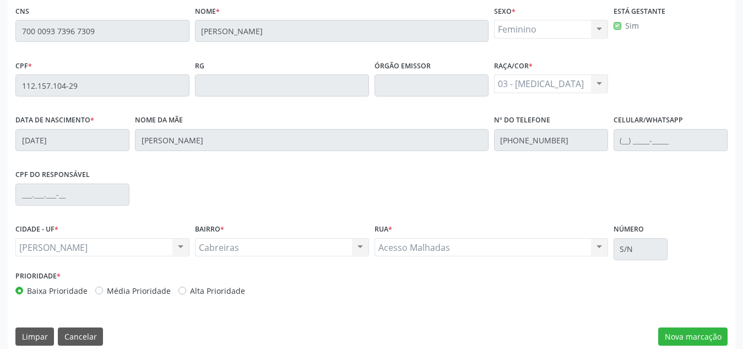
scroll to position [287, 0]
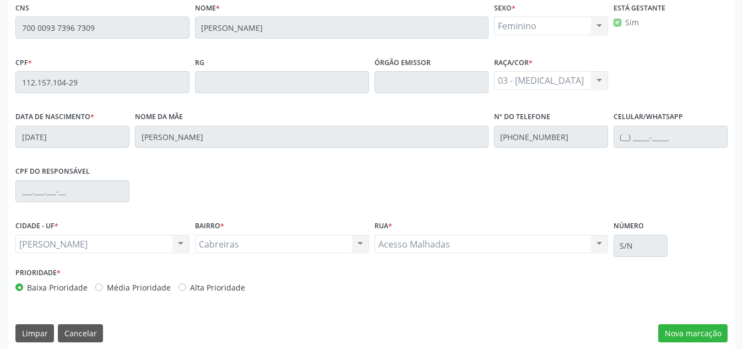
click at [686, 322] on div "Essa busca está integrada com o PEC. Quaisquer inconsistências nas informações …" at bounding box center [372, 158] width 728 height 382
click at [684, 330] on button "Nova marcação" at bounding box center [693, 333] width 69 height 19
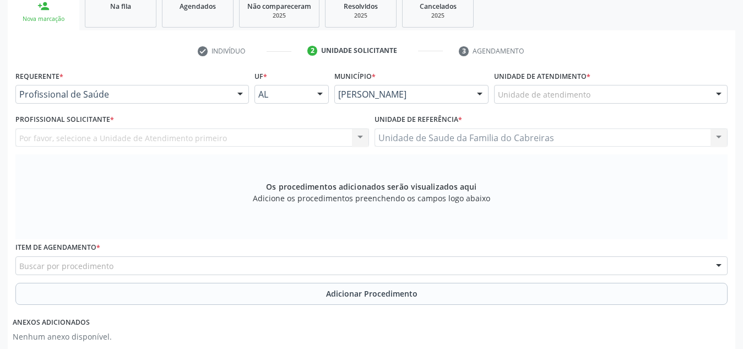
scroll to position [186, 0]
click at [601, 92] on div at bounding box center [611, 94] width 234 height 19
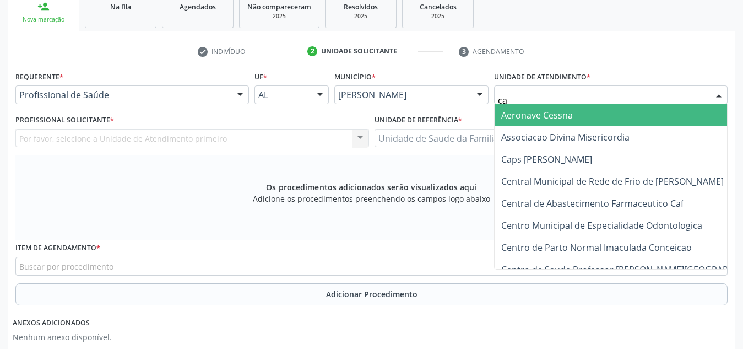
type input "cab"
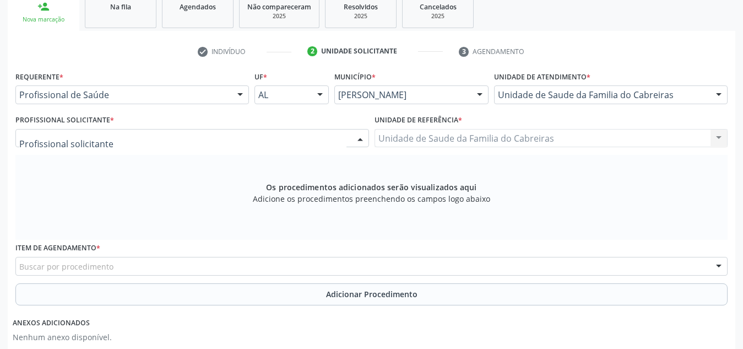
click at [180, 143] on div at bounding box center [192, 138] width 354 height 19
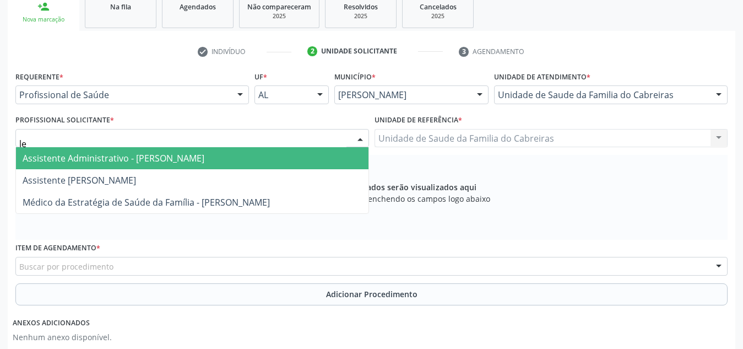
type input "l"
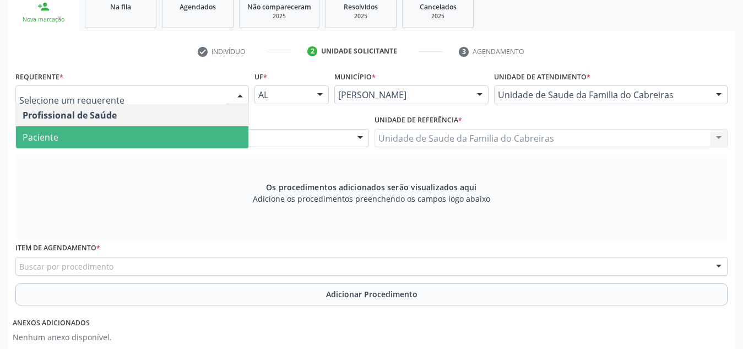
click at [183, 135] on span "Paciente" at bounding box center [132, 137] width 233 height 22
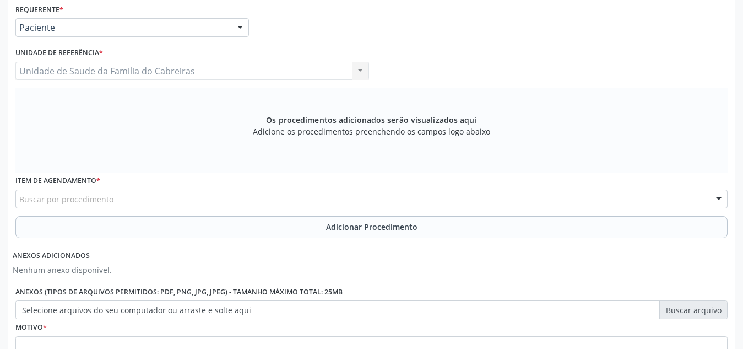
scroll to position [254, 0]
click at [173, 195] on div "Buscar por procedimento" at bounding box center [371, 198] width 713 height 19
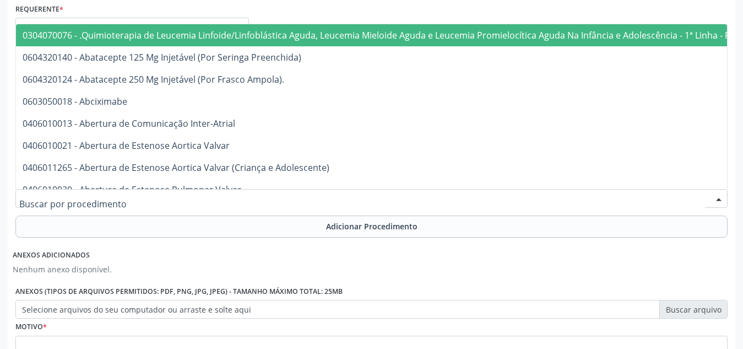
click at [173, 195] on input "text" at bounding box center [362, 204] width 686 height 22
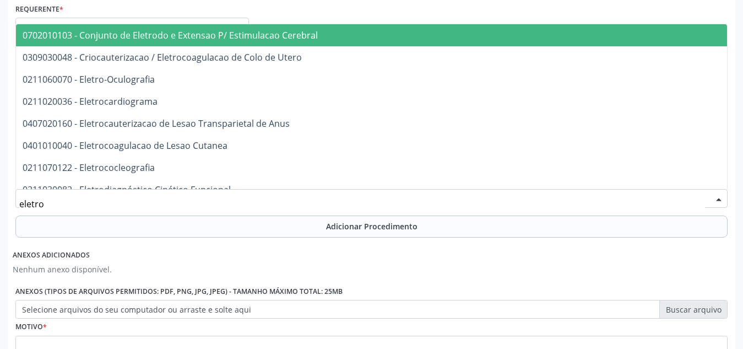
type input "eletroc"
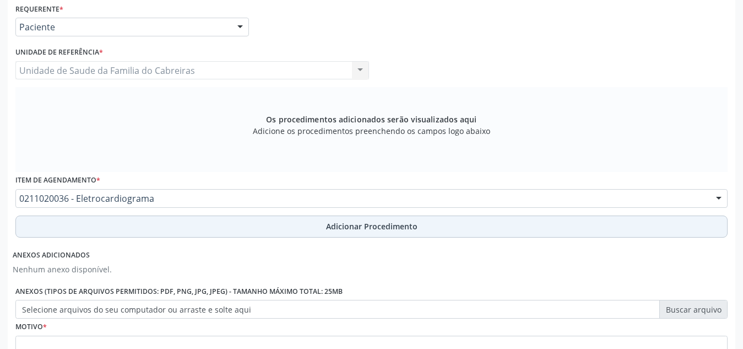
click at [169, 229] on button "Adicionar Procedimento" at bounding box center [371, 226] width 713 height 22
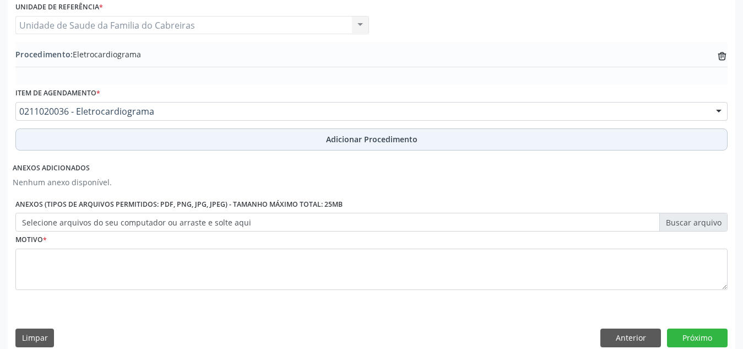
scroll to position [313, 0]
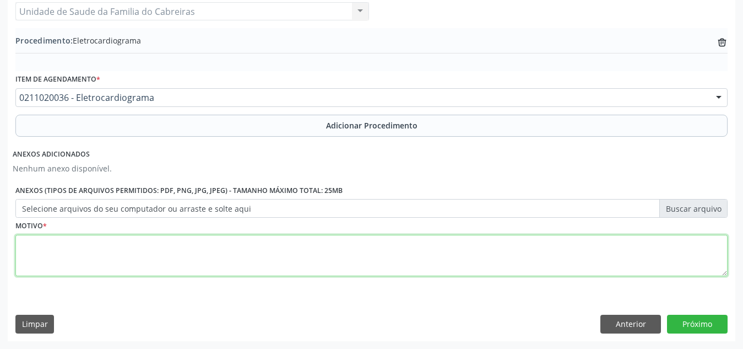
click at [154, 240] on textarea at bounding box center [371, 256] width 713 height 42
type textarea "Gestante hipertensa"
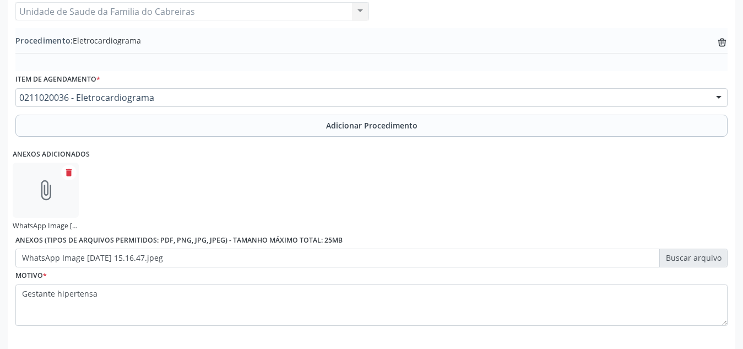
click at [401, 201] on div "Anexos adicionados attach_file WhatsApp Image 2[DATE]5.16.47.jpeg delete Anexos…" at bounding box center [372, 204] width 718 height 127
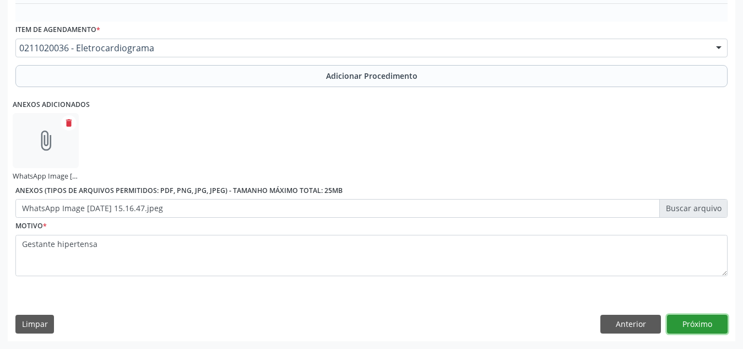
click at [695, 320] on button "Próximo" at bounding box center [697, 324] width 61 height 19
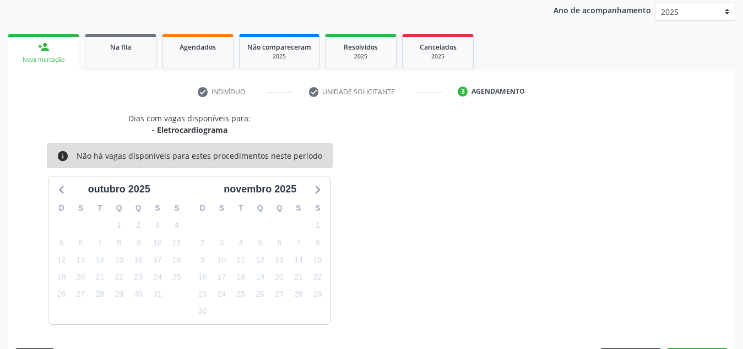
scroll to position [179, 0]
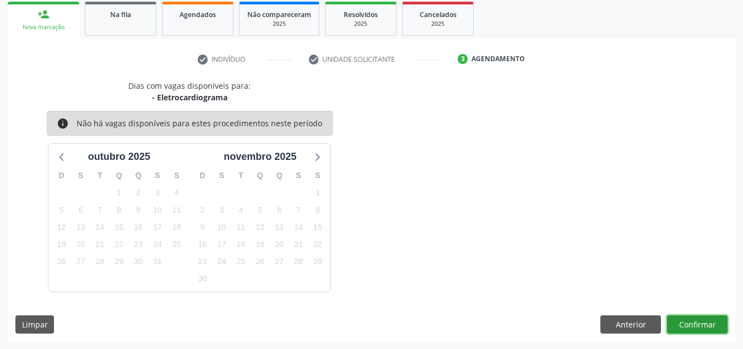
click at [695, 320] on button "Confirmar" at bounding box center [697, 324] width 61 height 19
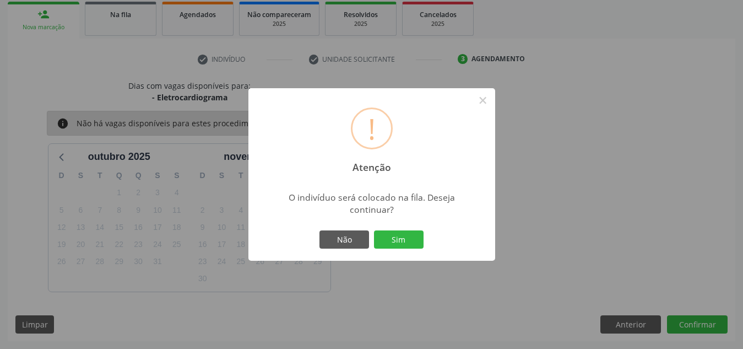
click at [374, 230] on button "Sim" at bounding box center [399, 239] width 50 height 19
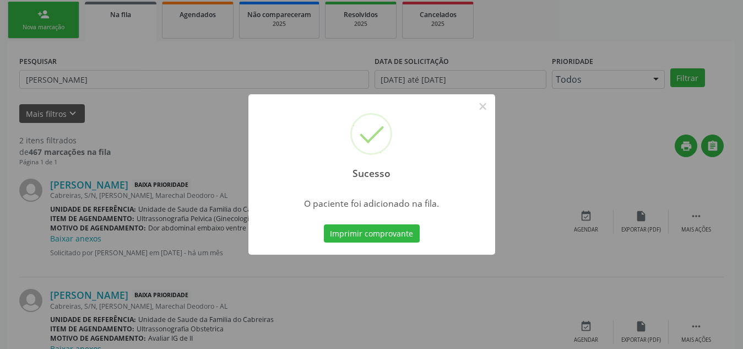
scroll to position [30, 0]
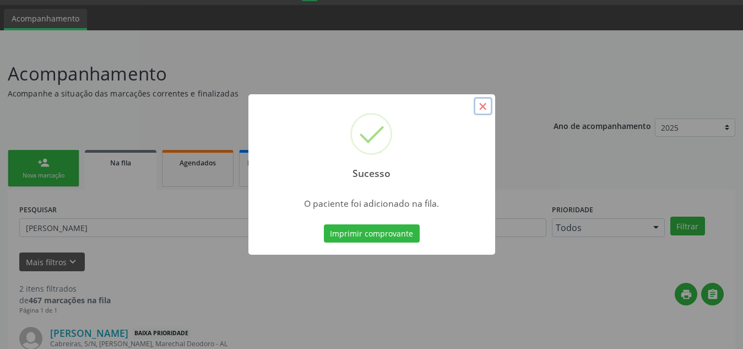
click at [484, 107] on button "×" at bounding box center [483, 106] width 19 height 19
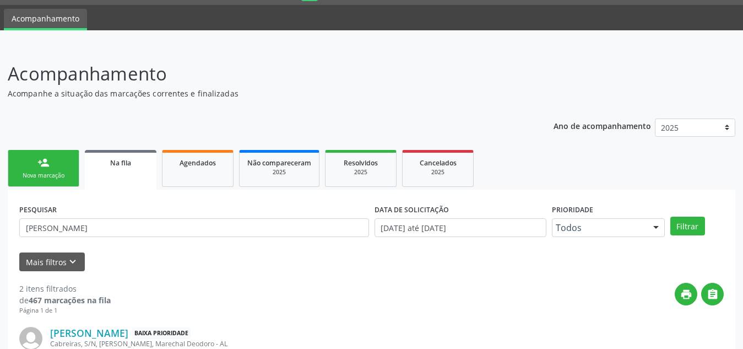
click at [44, 158] on div "person_add" at bounding box center [43, 163] width 12 height 12
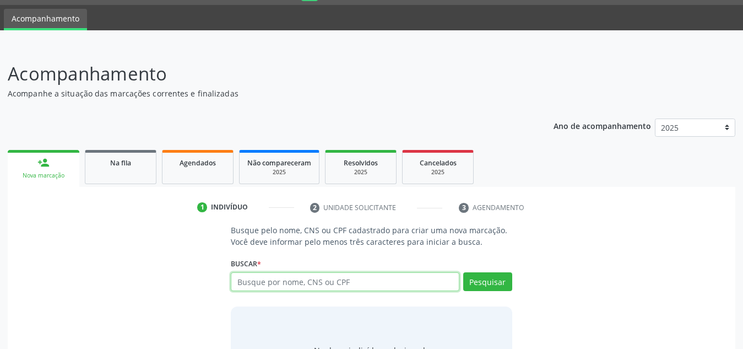
click at [260, 282] on input "text" at bounding box center [345, 281] width 229 height 19
type input "11215710429"
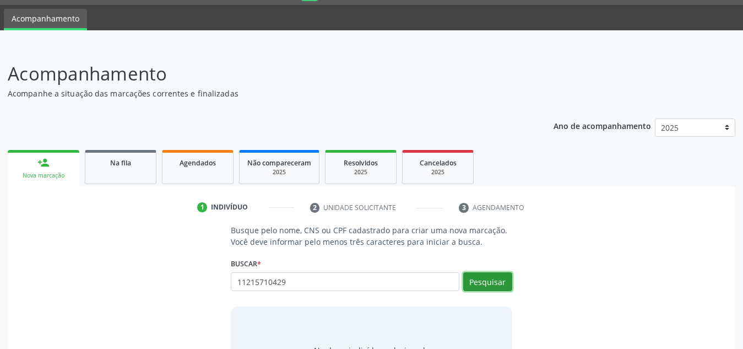
click at [492, 280] on button "Pesquisar" at bounding box center [487, 281] width 49 height 19
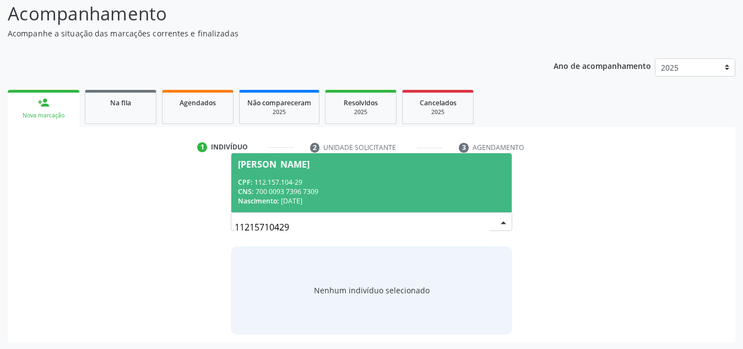
scroll to position [91, 0]
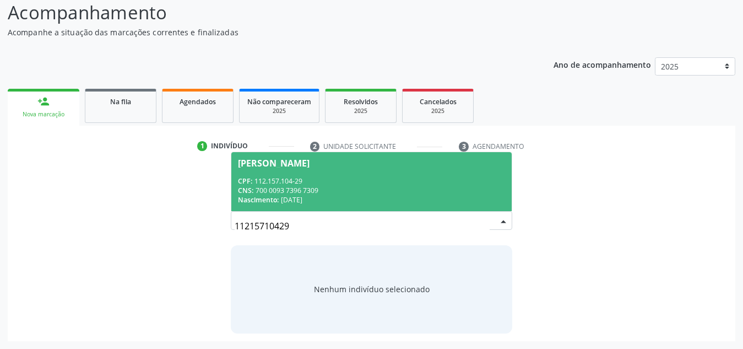
click at [415, 199] on div "Nascimento: [DATE]" at bounding box center [371, 199] width 267 height 9
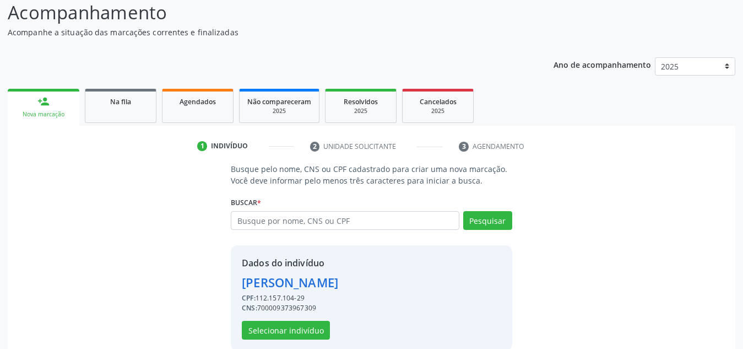
scroll to position [109, 0]
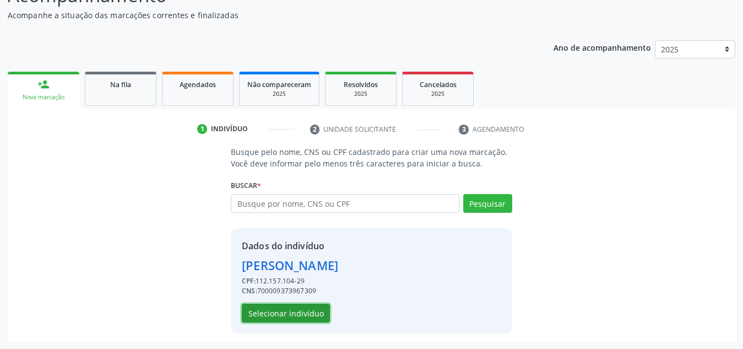
click at [306, 320] on button "Selecionar indivíduo" at bounding box center [286, 313] width 88 height 19
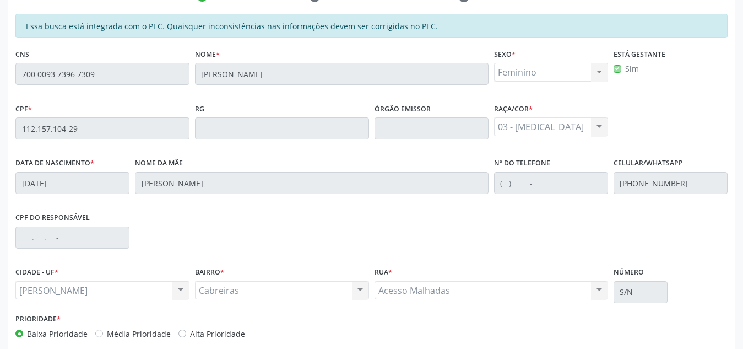
scroll to position [296, 0]
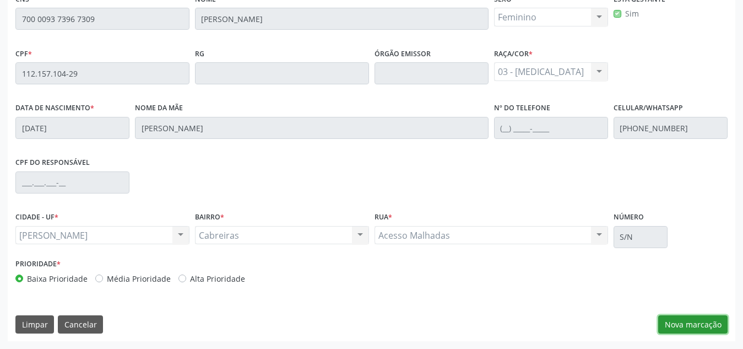
click at [713, 326] on button "Nova marcação" at bounding box center [693, 324] width 69 height 19
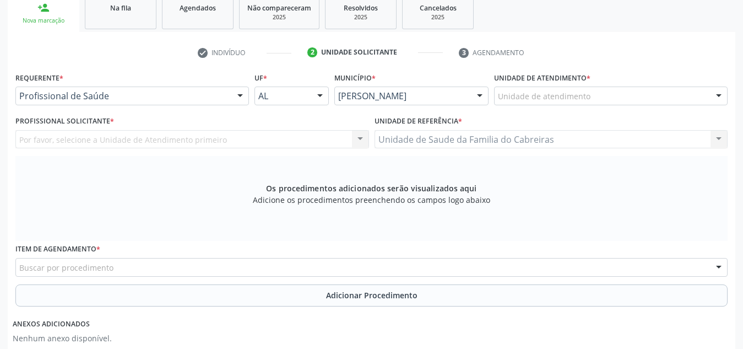
scroll to position [185, 0]
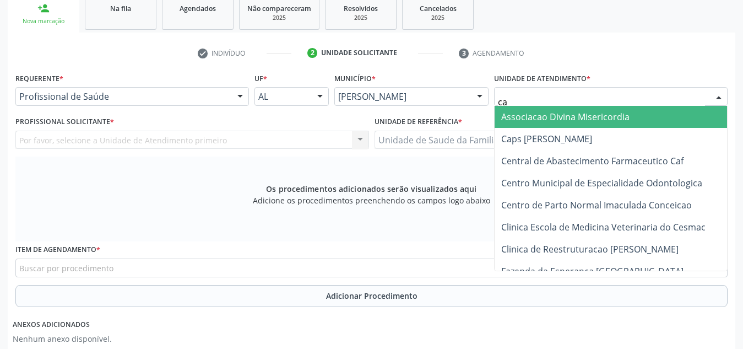
type input "cab"
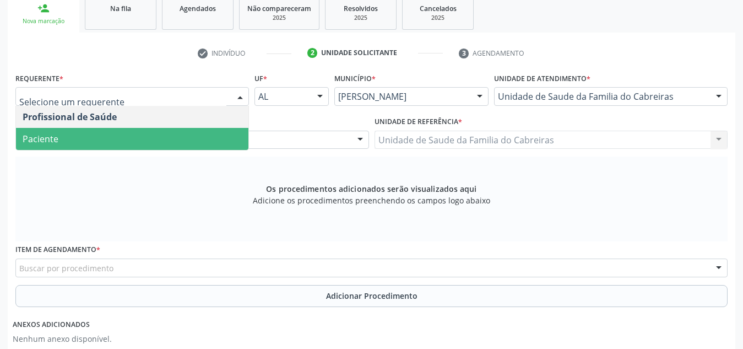
click at [168, 137] on span "Paciente" at bounding box center [132, 139] width 233 height 22
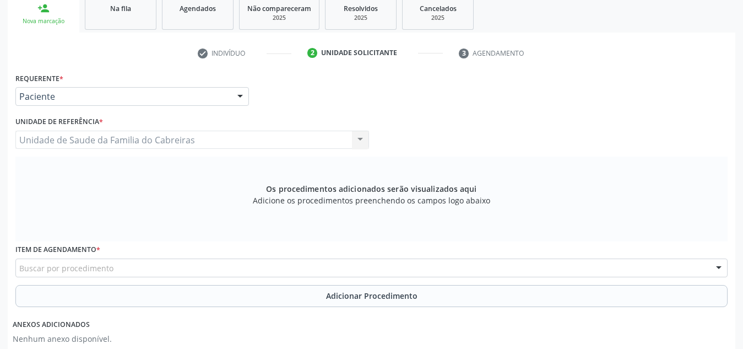
click at [170, 266] on div "Buscar por procedimento" at bounding box center [371, 267] width 713 height 19
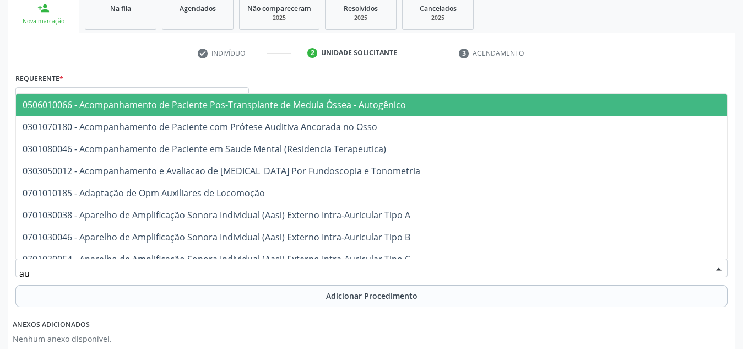
type input "a"
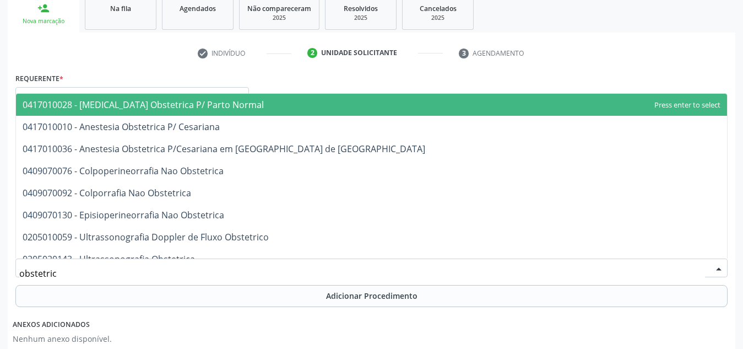
type input "obstetrica"
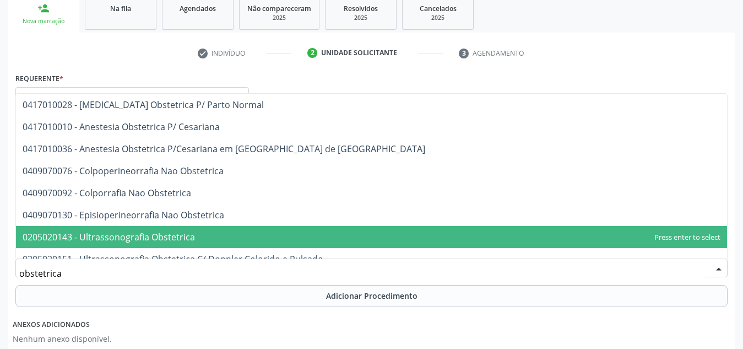
click at [180, 238] on span "0205020143 - Ultrassonografia Obstetrica" at bounding box center [109, 237] width 172 height 12
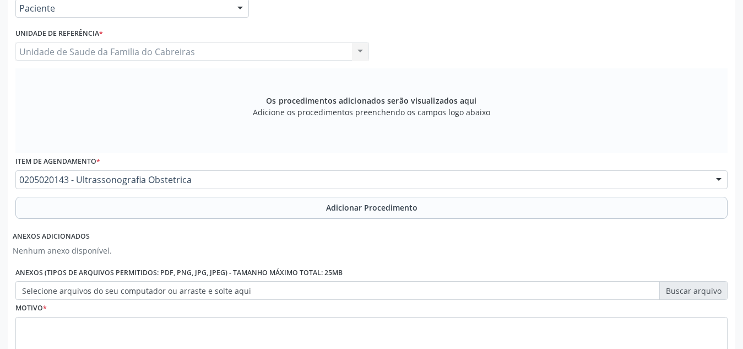
scroll to position [274, 0]
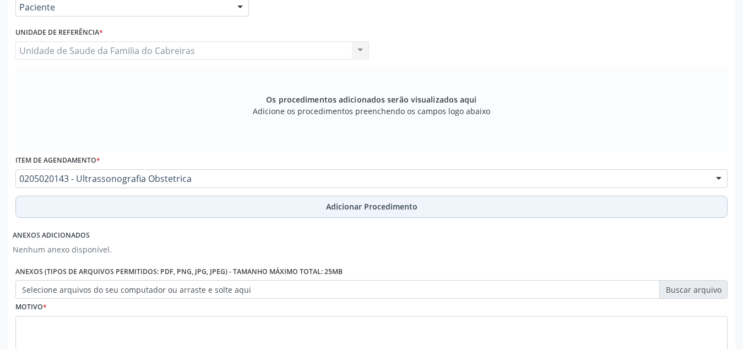
click at [229, 208] on button "Adicionar Procedimento" at bounding box center [371, 207] width 713 height 22
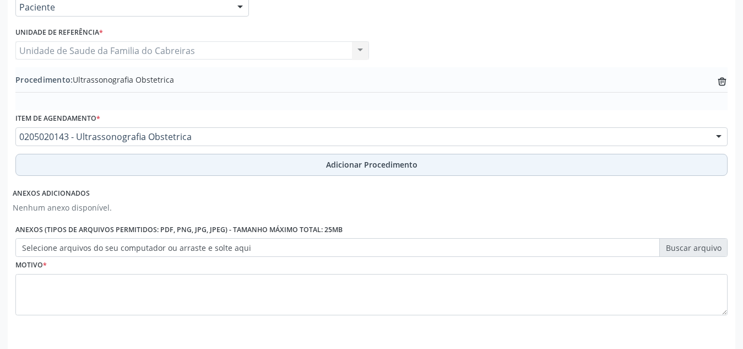
scroll to position [313, 0]
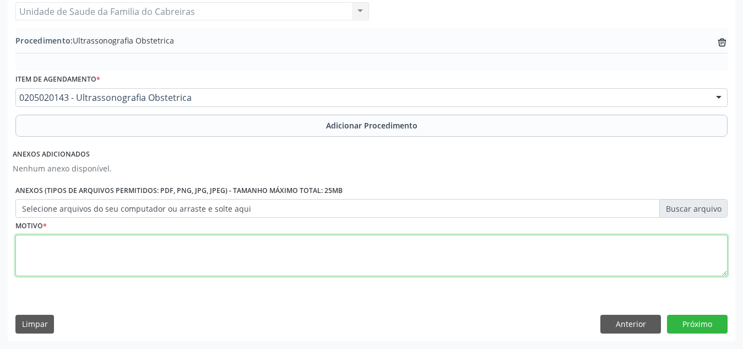
click at [186, 257] on textarea at bounding box center [371, 256] width 713 height 42
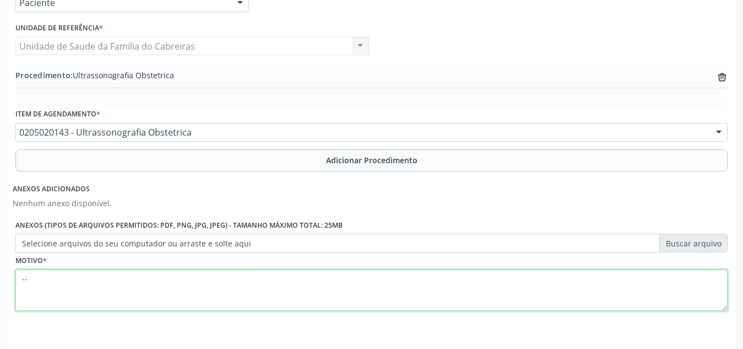
scroll to position [279, 0]
type textarea "-"
type textarea "G"
type textarea "--"
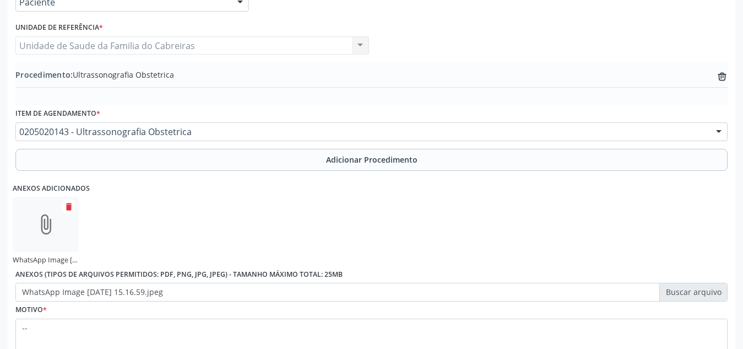
click at [430, 213] on div "Anexos adicionados attach_file WhatsApp Image [DATE] 15.16.59.jpeg delete Anexo…" at bounding box center [372, 238] width 718 height 127
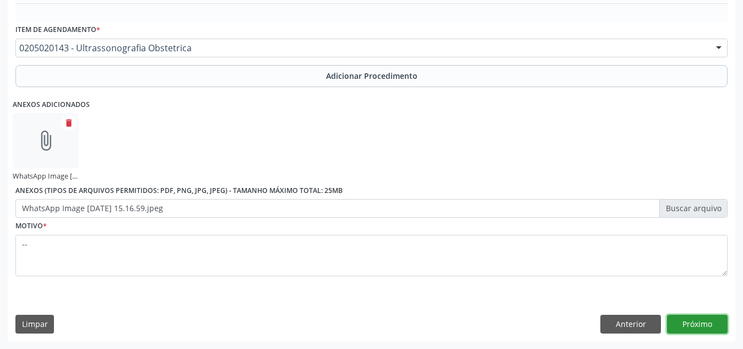
click at [698, 317] on button "Próximo" at bounding box center [697, 324] width 61 height 19
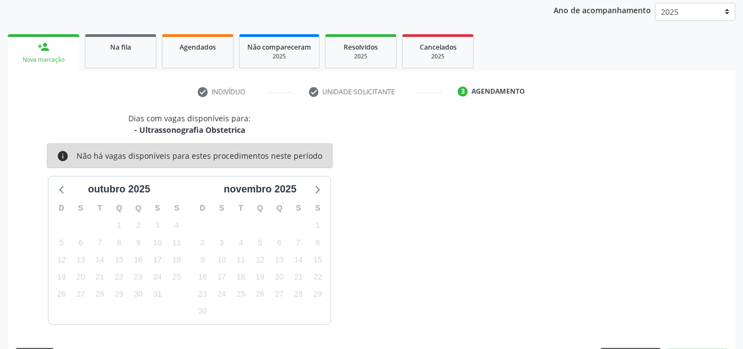
scroll to position [179, 0]
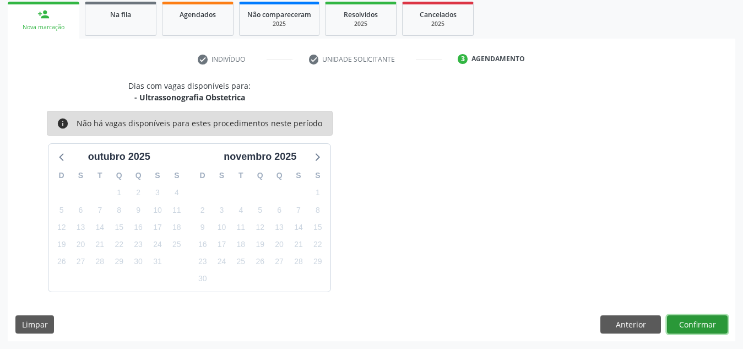
click at [693, 326] on button "Confirmar" at bounding box center [697, 324] width 61 height 19
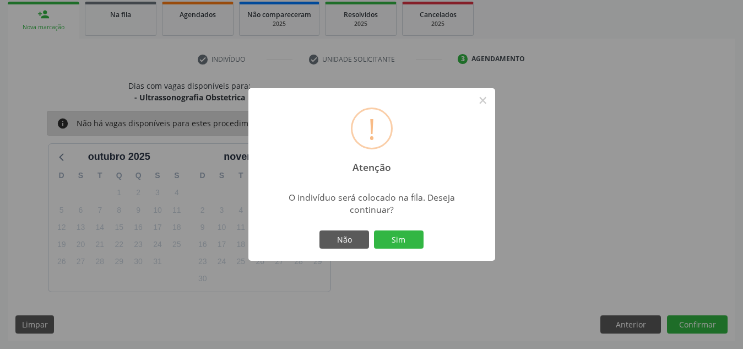
click at [374, 230] on button "Sim" at bounding box center [399, 239] width 50 height 19
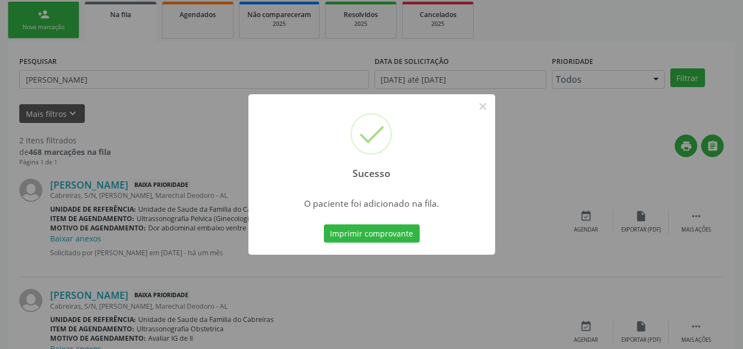
scroll to position [30, 0]
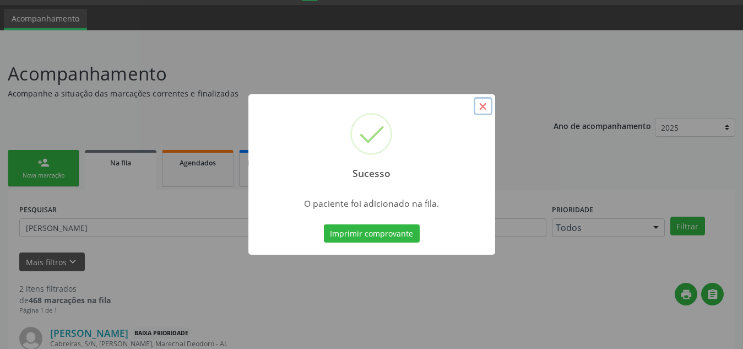
click at [481, 105] on button "×" at bounding box center [483, 106] width 19 height 19
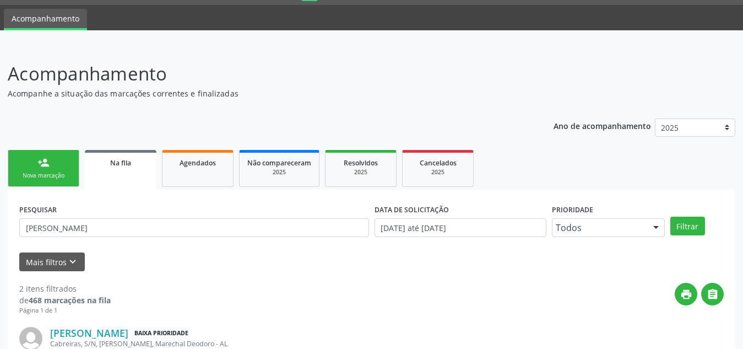
click at [36, 171] on div "Nova marcação" at bounding box center [43, 175] width 55 height 8
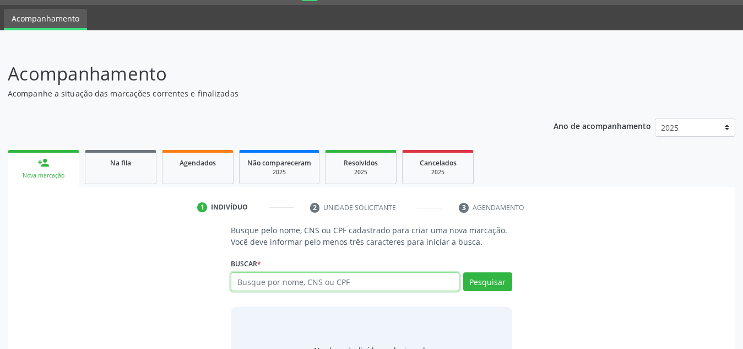
click at [265, 281] on input "text" at bounding box center [345, 281] width 229 height 19
type input "112846265470"
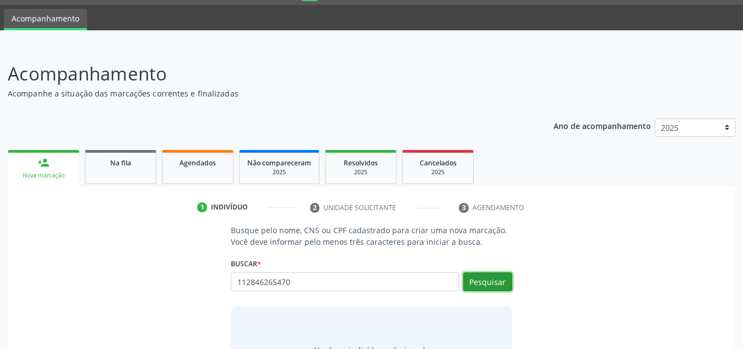
click at [490, 288] on button "Pesquisar" at bounding box center [487, 281] width 49 height 19
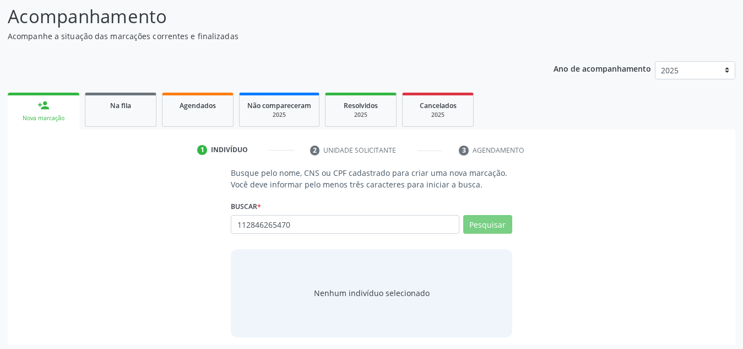
scroll to position [91, 0]
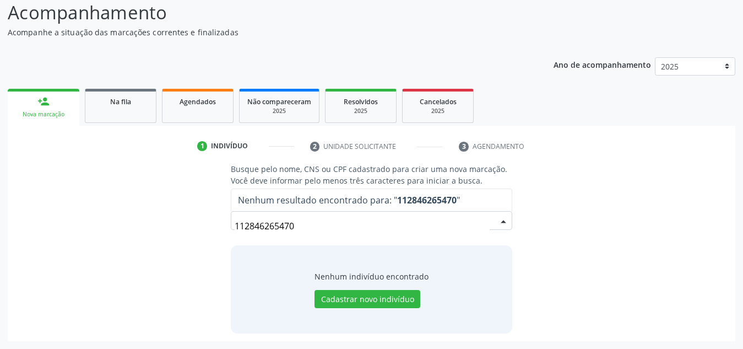
click at [244, 223] on input "112846265470" at bounding box center [362, 226] width 255 height 22
type input "12846265470"
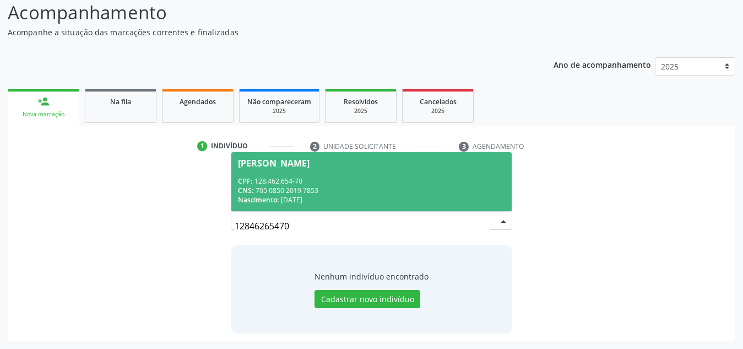
click at [318, 179] on div "CPF: 128.462.654-70" at bounding box center [371, 180] width 267 height 9
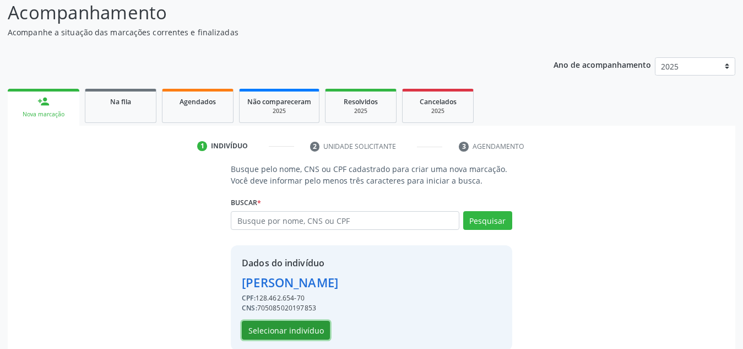
click at [291, 334] on button "Selecionar indivíduo" at bounding box center [286, 330] width 88 height 19
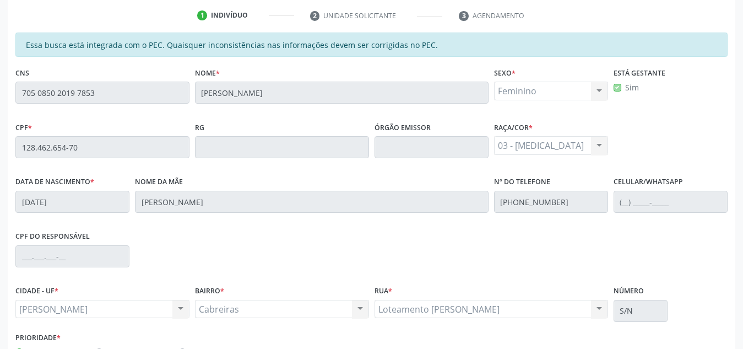
scroll to position [296, 0]
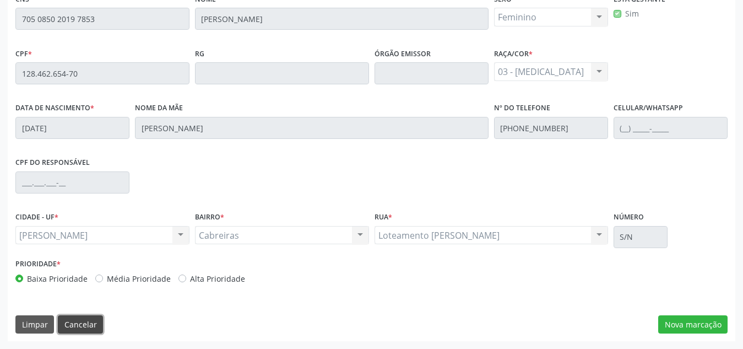
click at [96, 321] on button "Cancelar" at bounding box center [80, 324] width 45 height 19
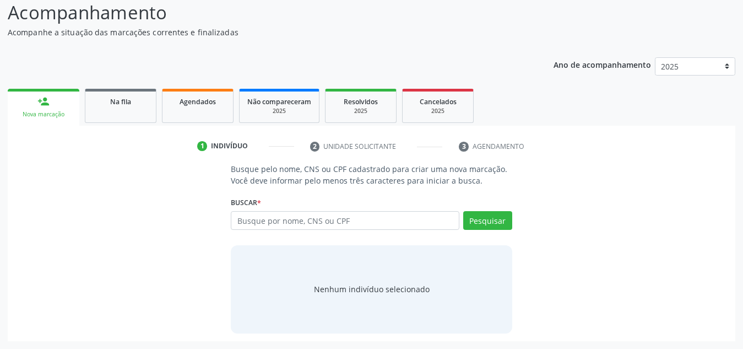
scroll to position [91, 0]
